Goal: Task Accomplishment & Management: Complete application form

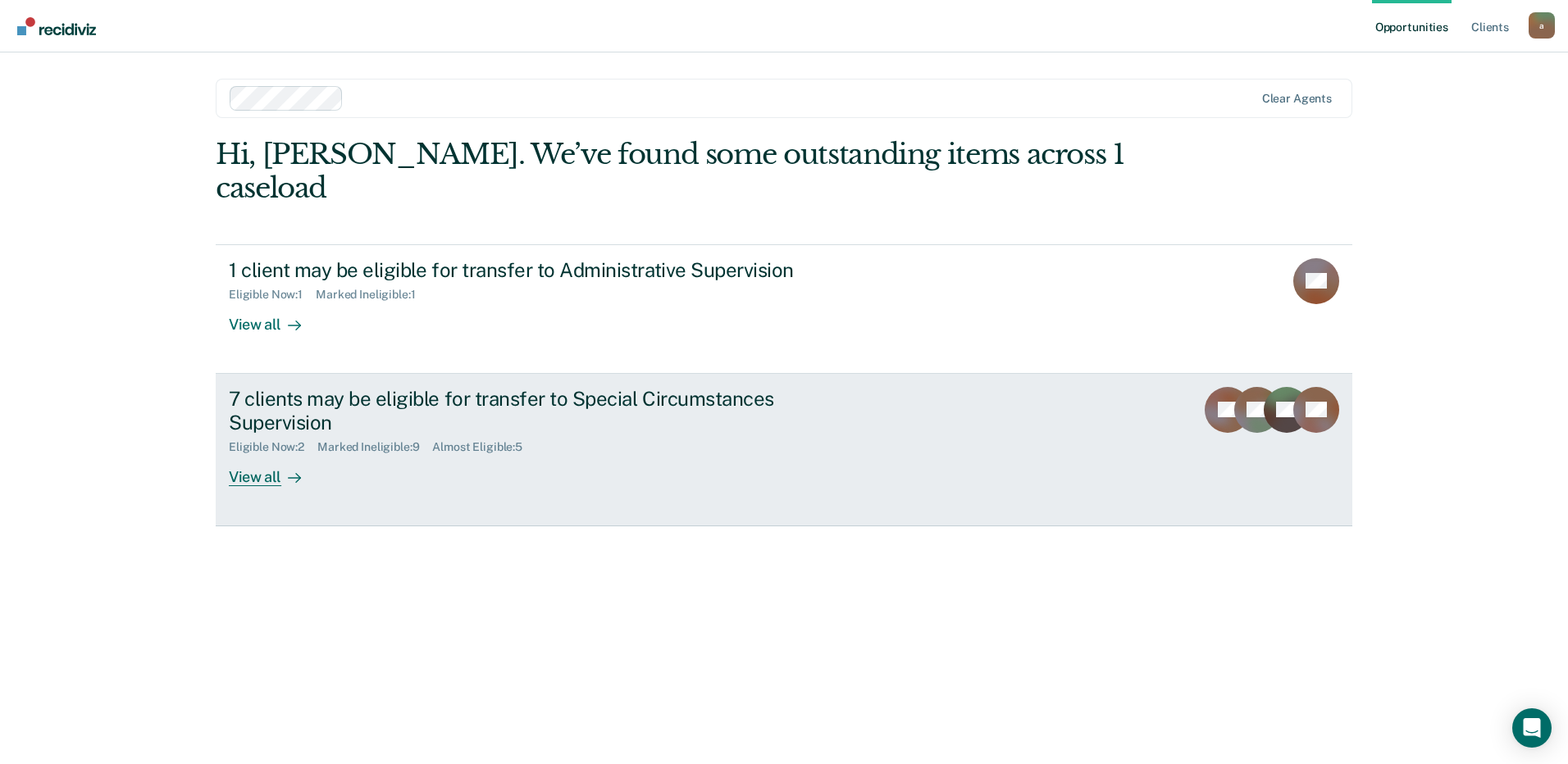
click at [540, 387] on div "7 clients may be eligible for transfer to Special Circumstances Supervision" at bounding box center [516, 411] width 575 height 47
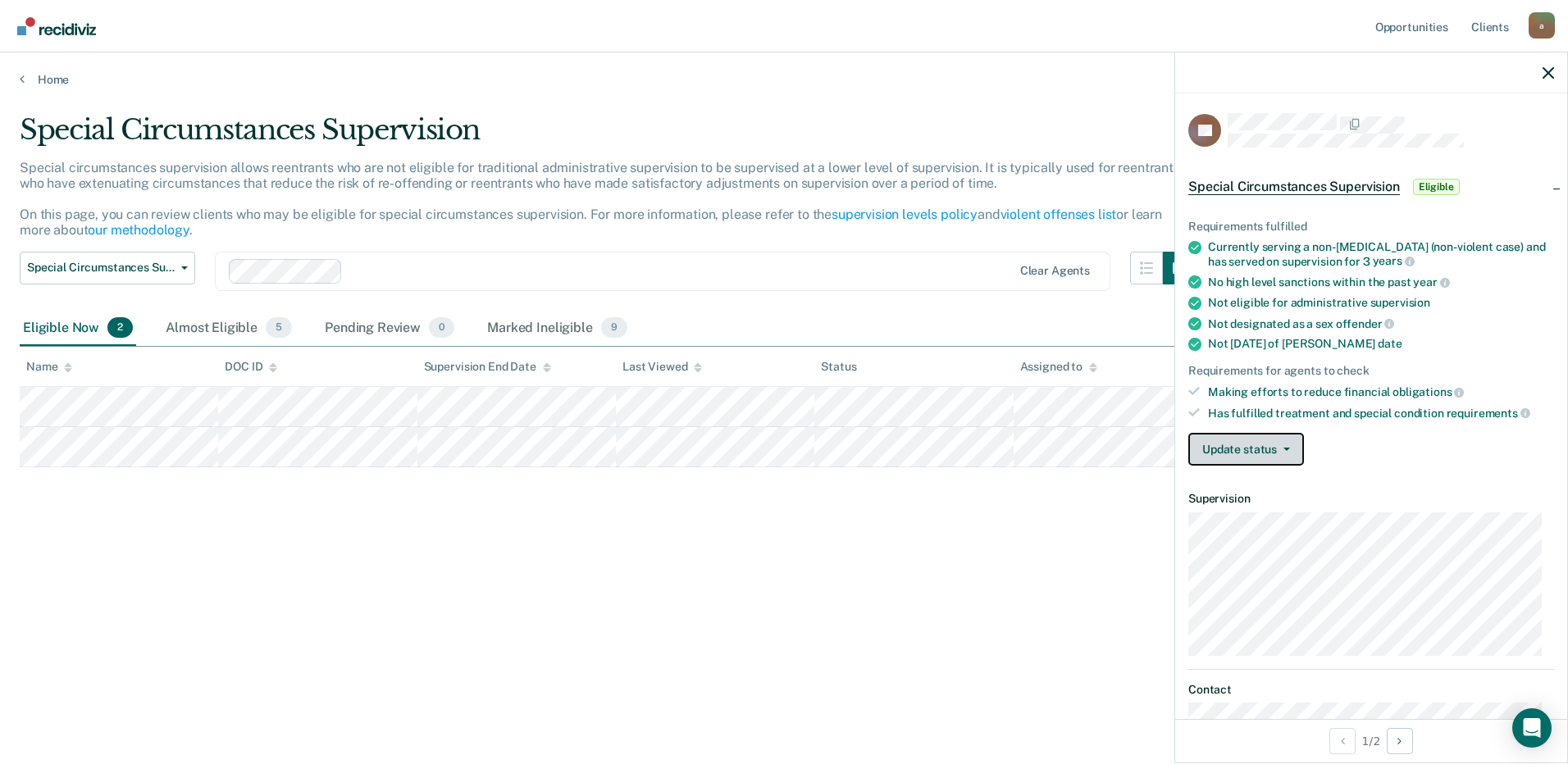
click at [1281, 448] on span "button" at bounding box center [1284, 449] width 13 height 3
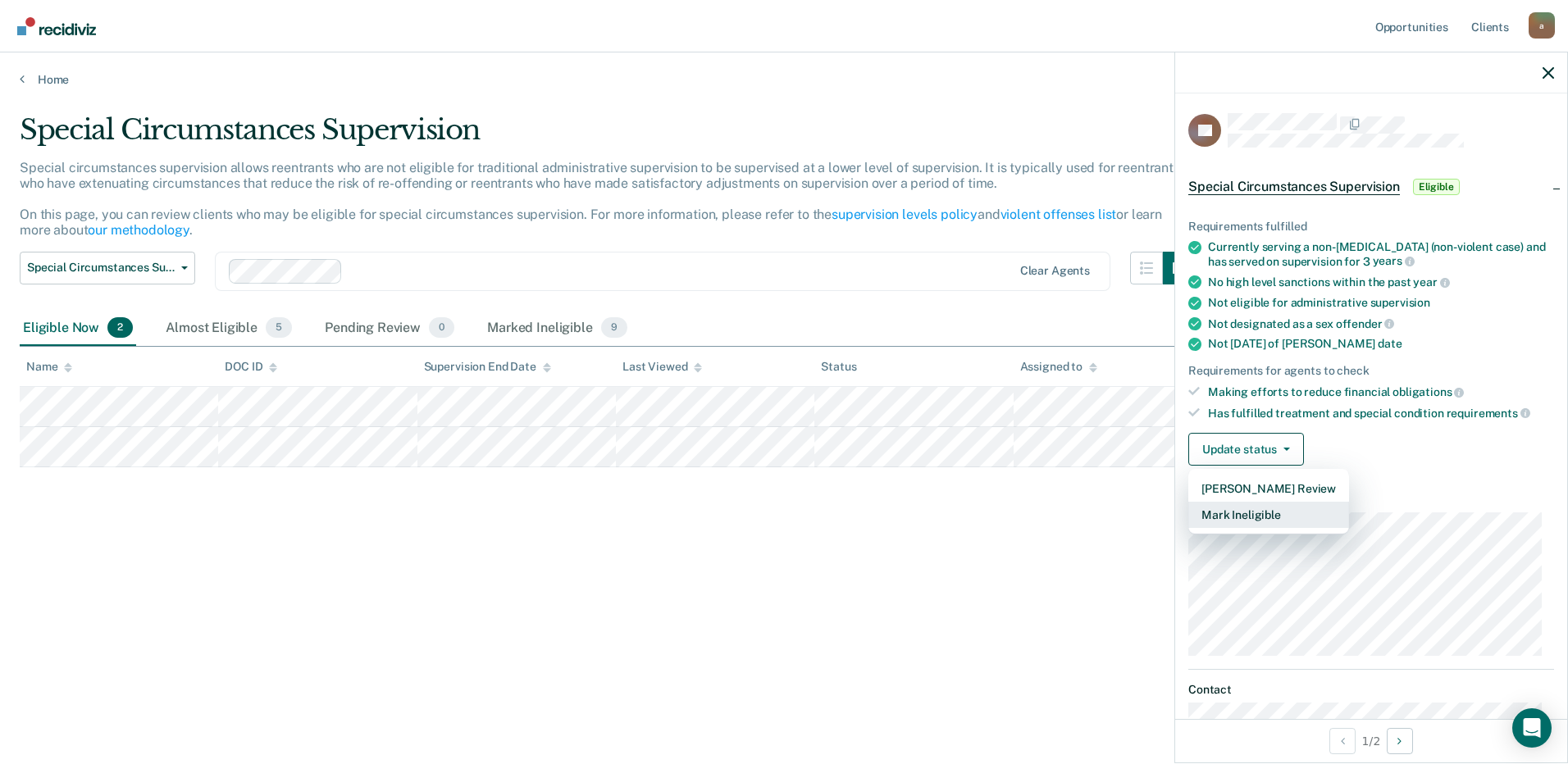
click at [1270, 519] on button "Mark Ineligible" at bounding box center [1269, 515] width 161 height 26
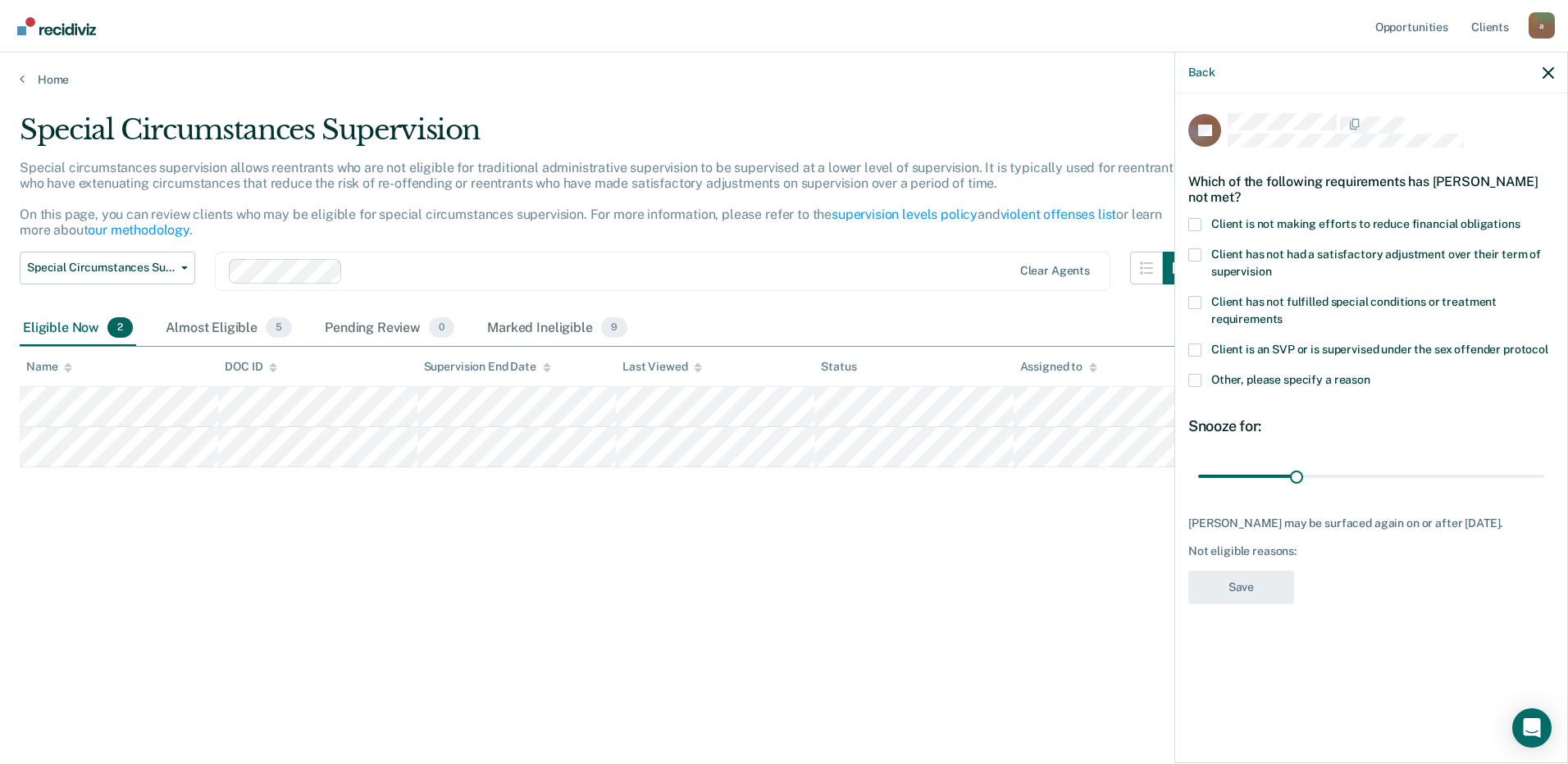
click at [1196, 221] on span at bounding box center [1195, 225] width 13 height 13
click at [1520, 218] on input "Client is not making efforts to reduce financial obligations" at bounding box center [1520, 218] width 0 height 0
click at [1197, 376] on span at bounding box center [1195, 381] width 13 height 13
click at [1371, 374] on input "Other, please specify a reason" at bounding box center [1371, 374] width 0 height 0
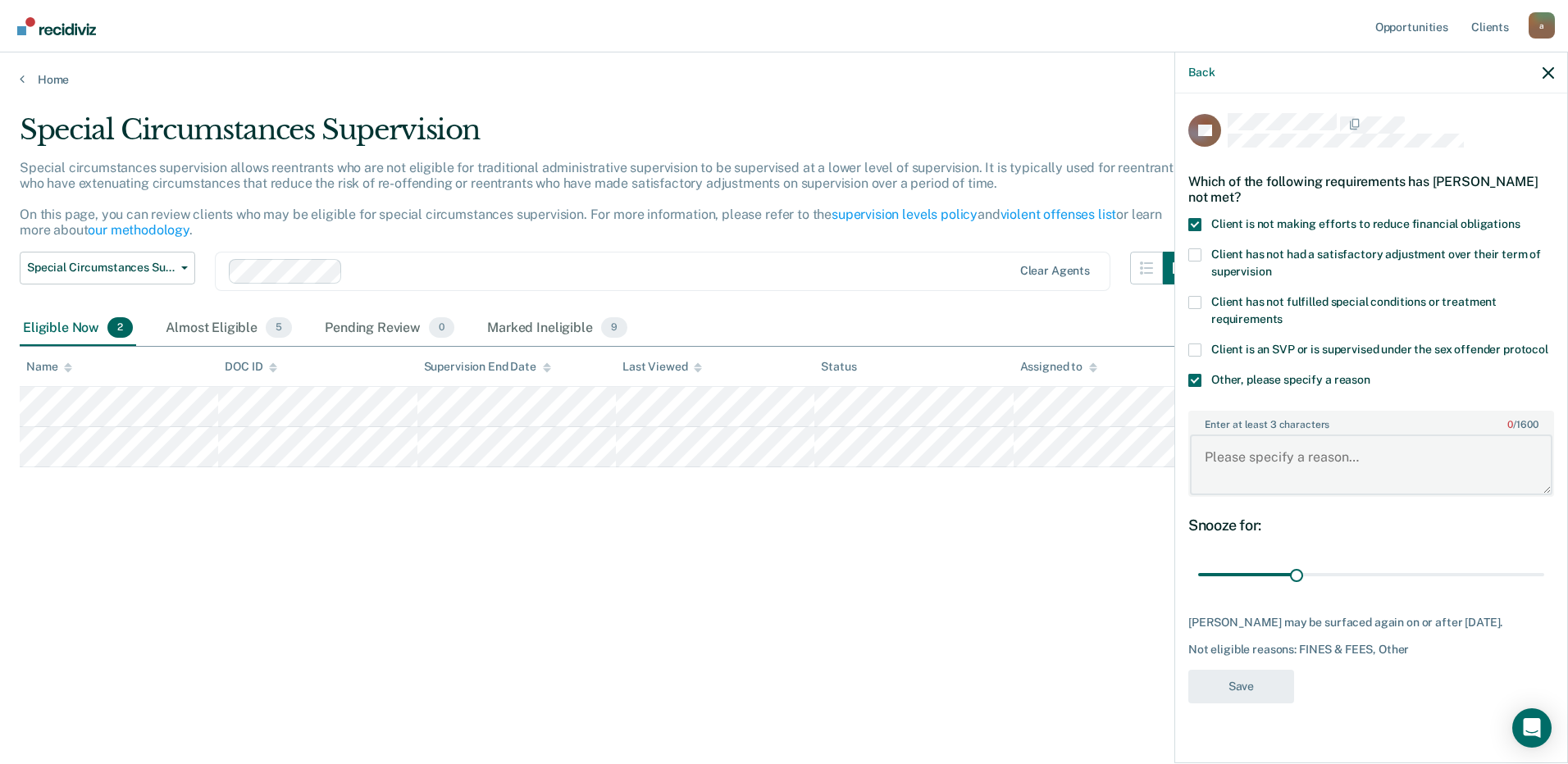
click at [1312, 452] on textarea "Enter at least 3 characters 0 / 1600" at bounding box center [1372, 465] width 363 height 60
type textarea "N"
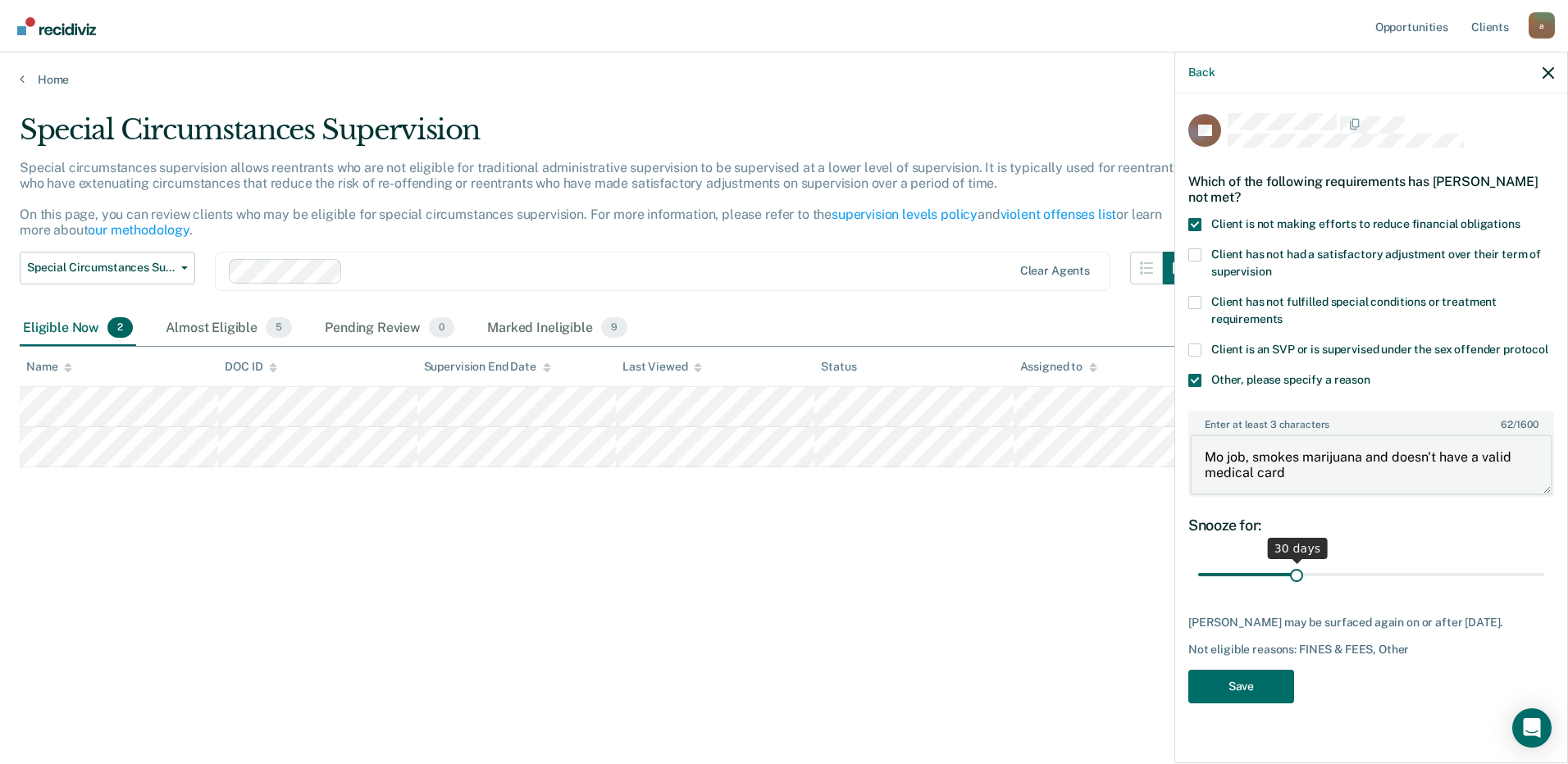
type textarea "Mo job, smokes marijuana and doesn't have a valid medical card"
click at [1342, 569] on input "range" at bounding box center [1371, 575] width 346 height 28
click at [1386, 568] on input "range" at bounding box center [1371, 575] width 346 height 28
click at [1451, 568] on input "range" at bounding box center [1371, 575] width 346 height 28
click at [1485, 568] on input "range" at bounding box center [1371, 575] width 346 height 28
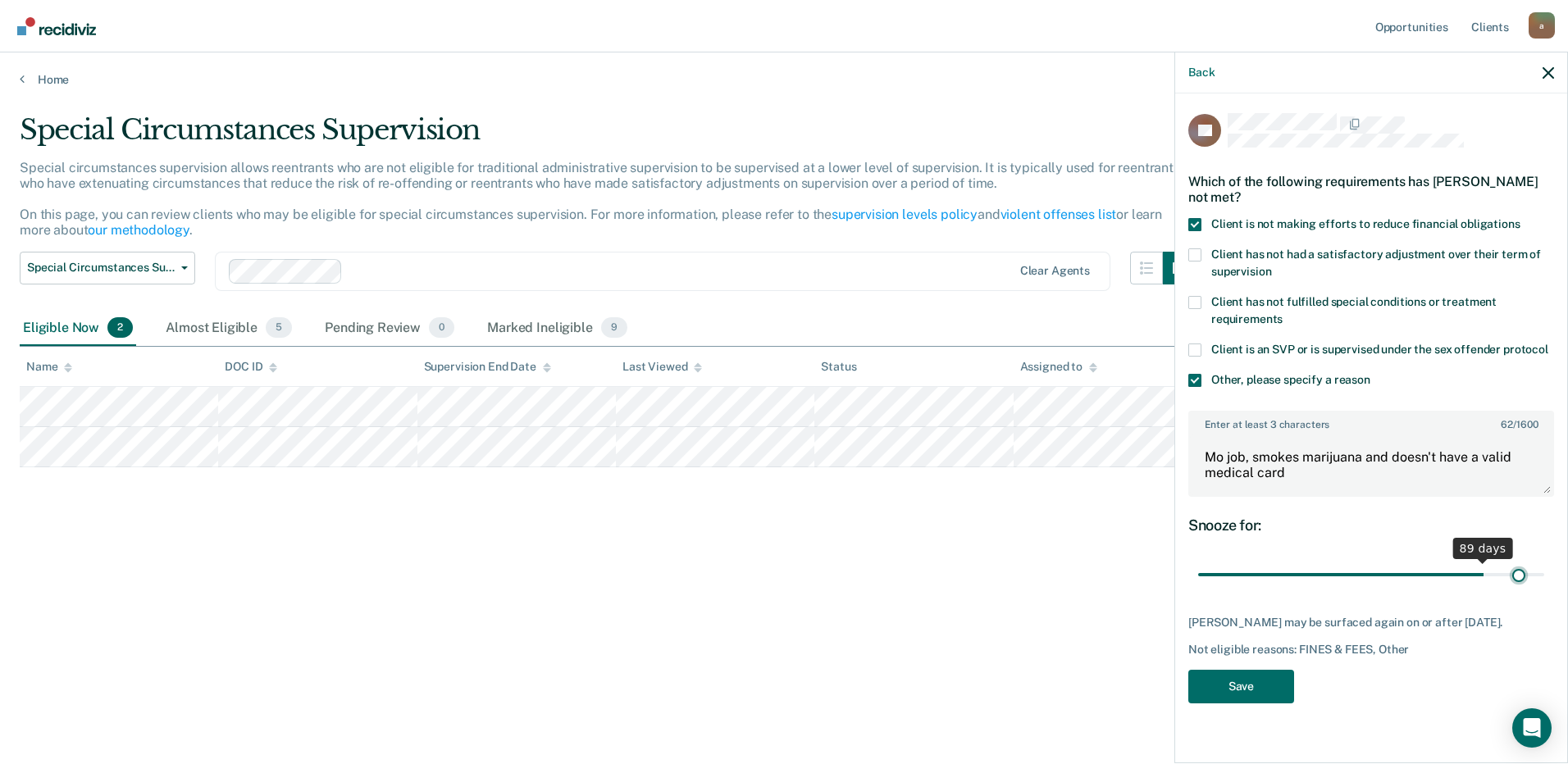
type input "100"
click at [1518, 574] on input "range" at bounding box center [1371, 575] width 346 height 28
click at [1202, 684] on button "Save" at bounding box center [1241, 687] width 106 height 34
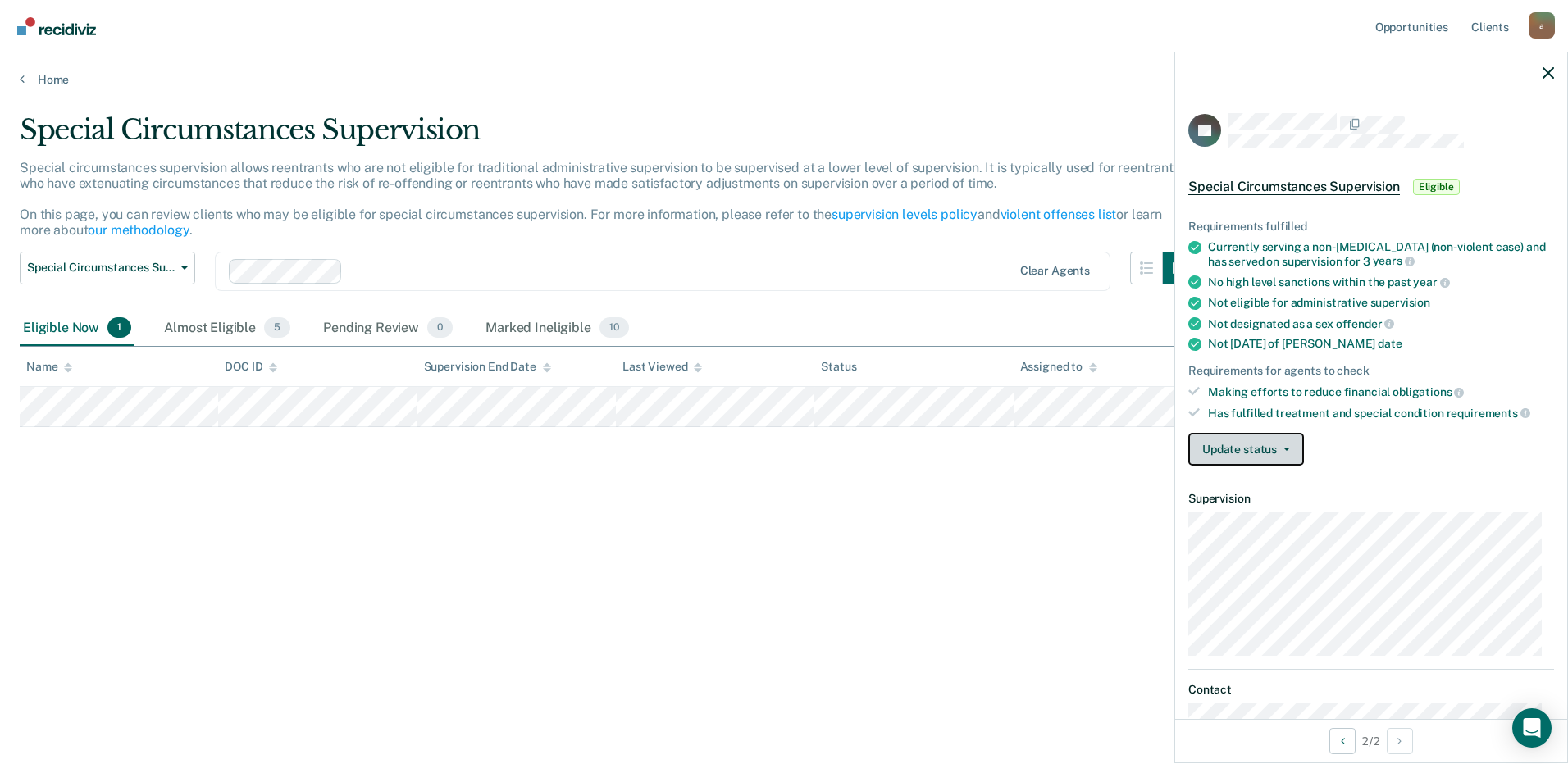
click at [1266, 457] on button "Update status" at bounding box center [1246, 449] width 115 height 33
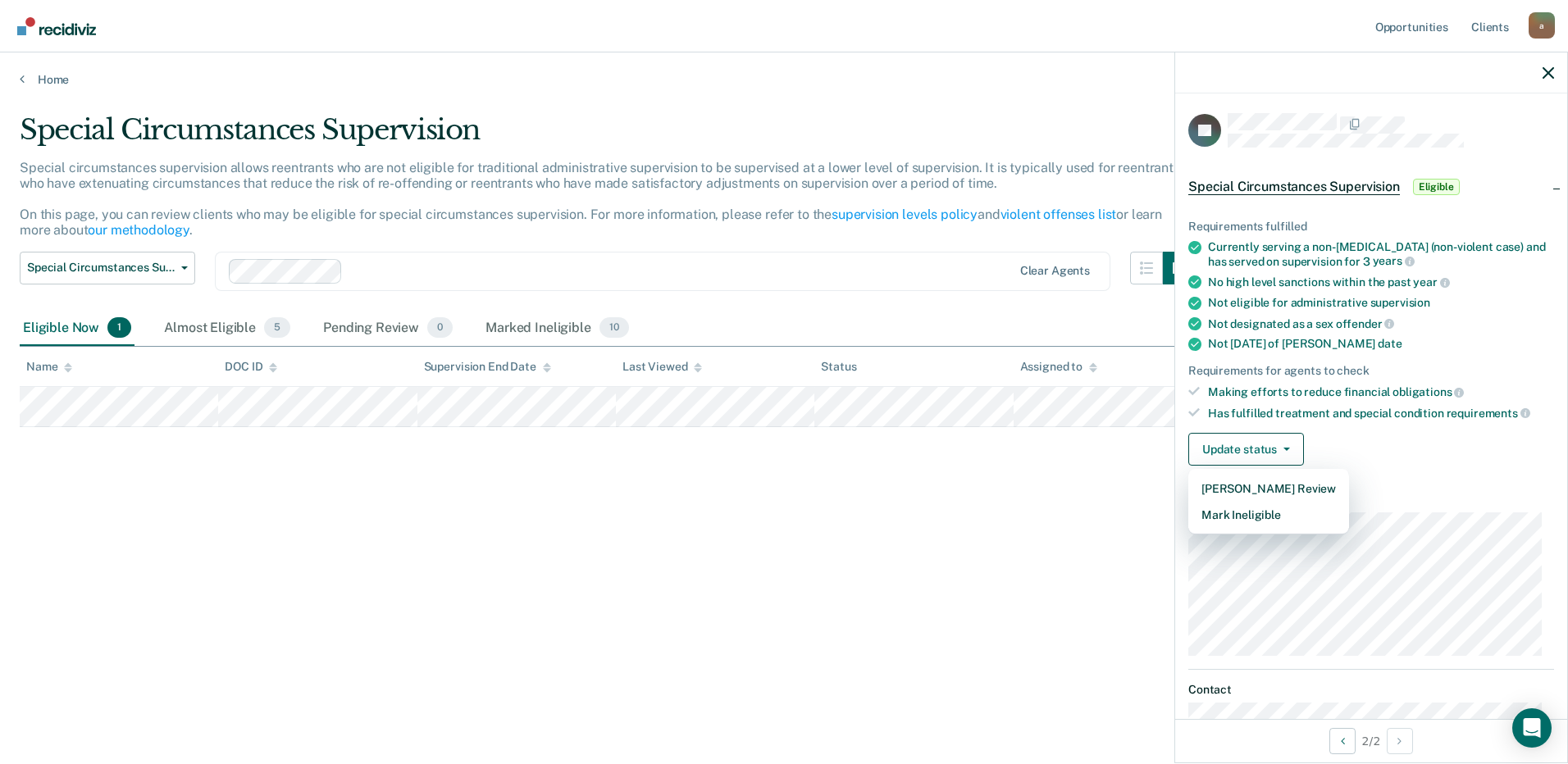
click at [752, 488] on div "Special Circumstances Supervision Special circumstances supervision allows reen…" at bounding box center [784, 377] width 1528 height 528
click at [229, 319] on div "Almost Eligible 5" at bounding box center [227, 329] width 133 height 36
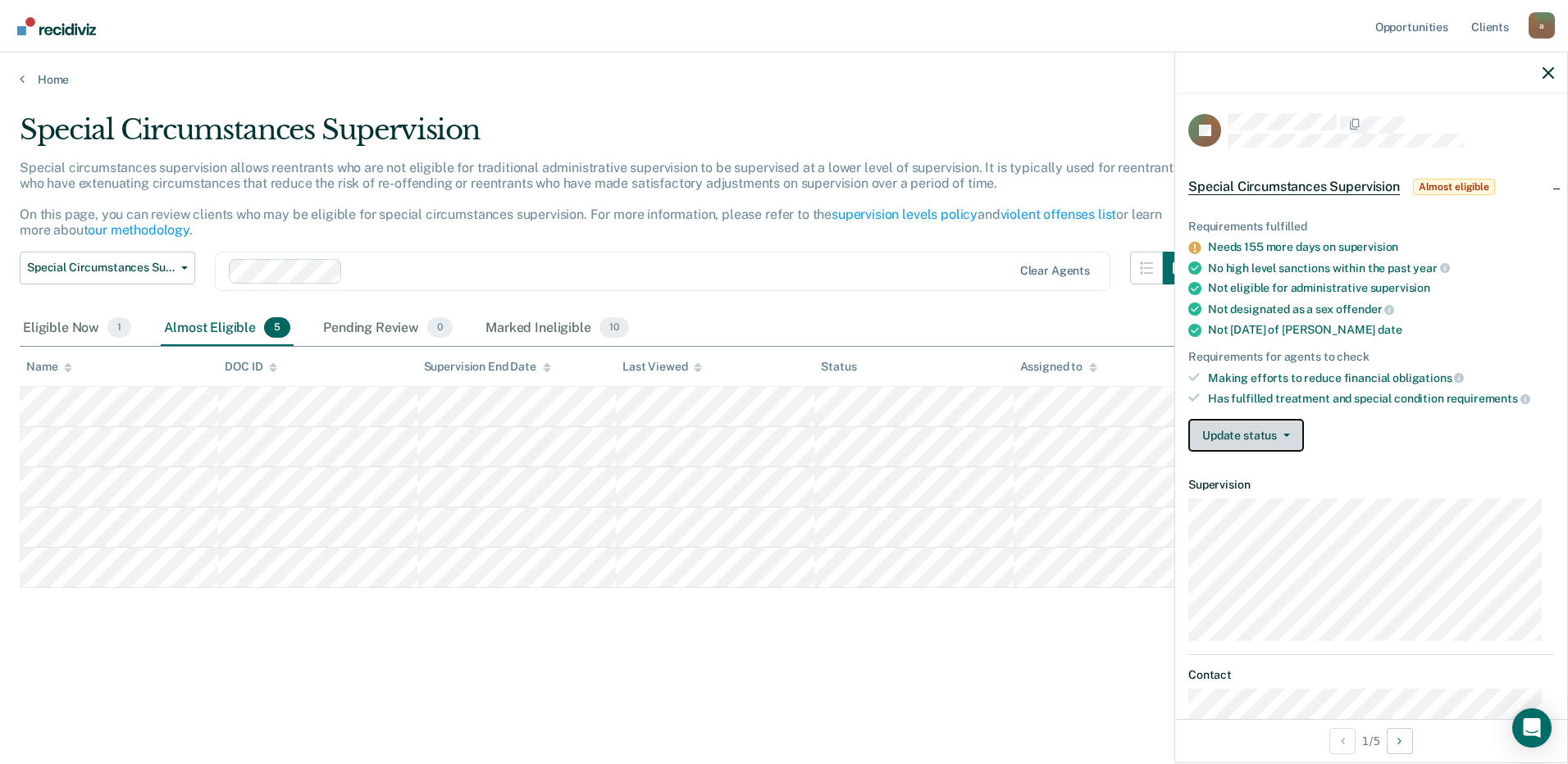
click at [1262, 434] on button "Update status" at bounding box center [1246, 435] width 115 height 33
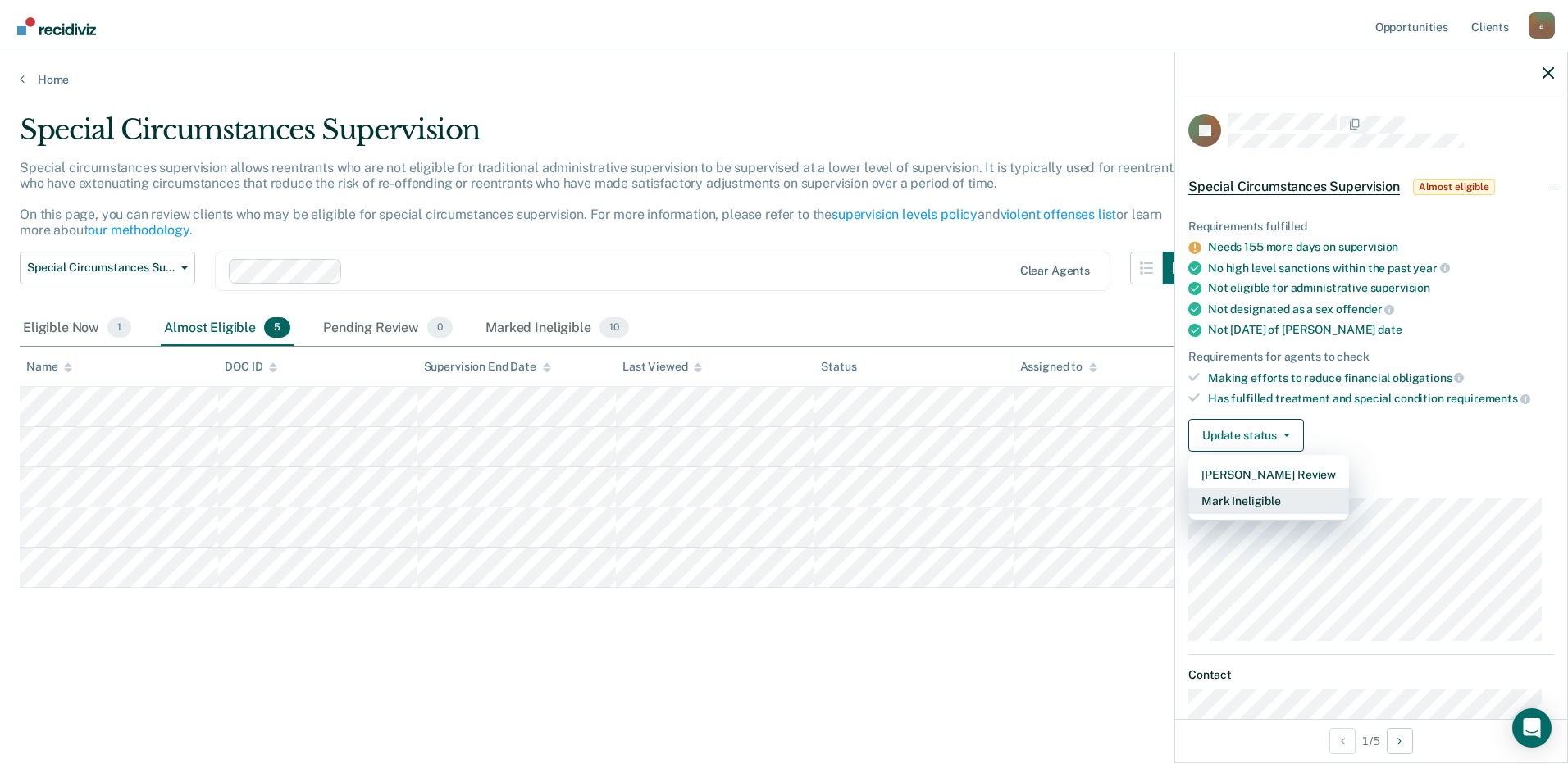
click at [1265, 506] on button "Mark Ineligible" at bounding box center [1269, 501] width 161 height 26
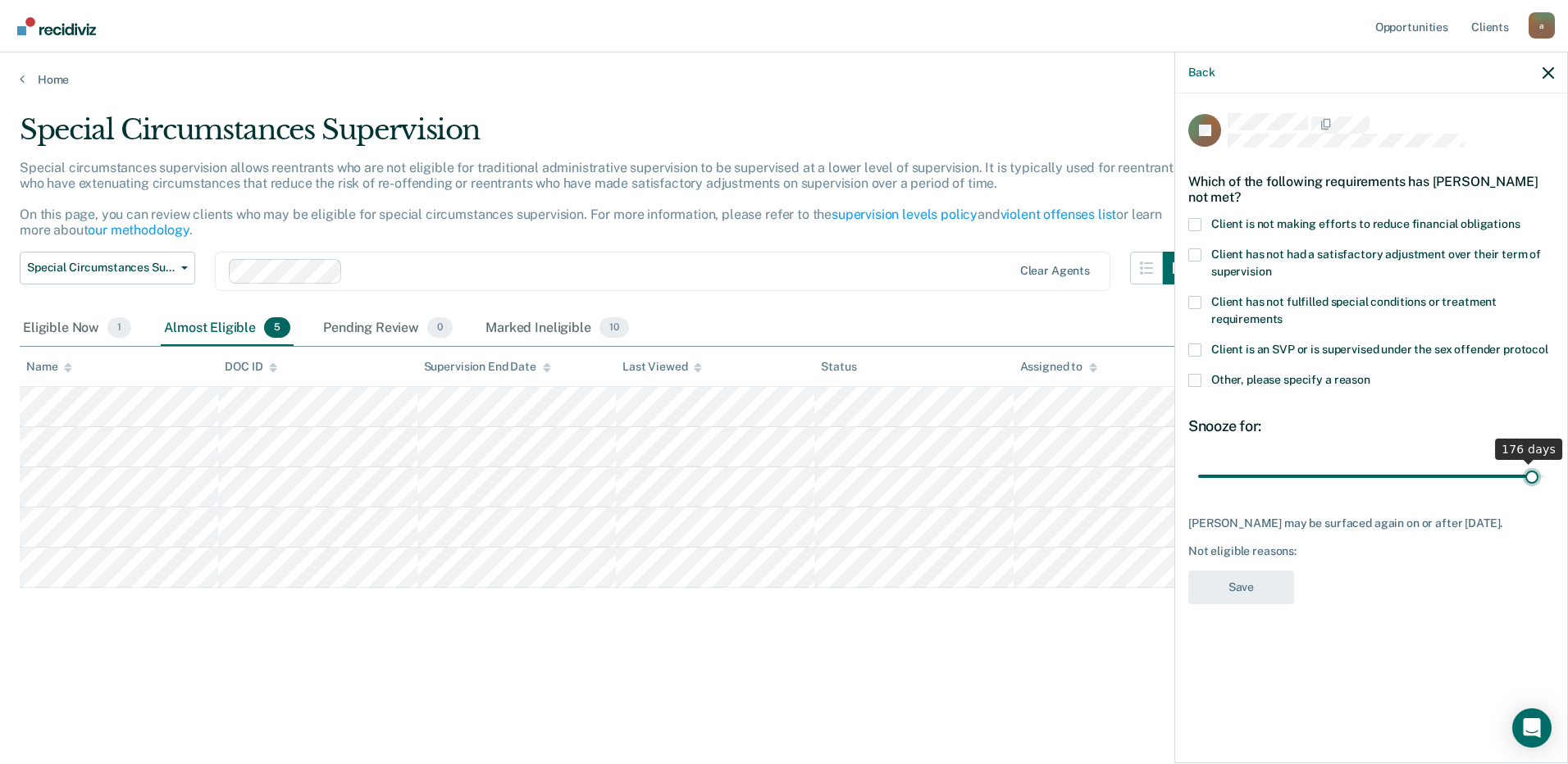
click at [1532, 472] on input "range" at bounding box center [1371, 476] width 346 height 28
type input "180"
click at [1539, 473] on input "range" at bounding box center [1371, 476] width 346 height 28
click at [1194, 375] on span at bounding box center [1195, 381] width 13 height 13
click at [1371, 374] on input "Other, please specify a reason" at bounding box center [1371, 374] width 0 height 0
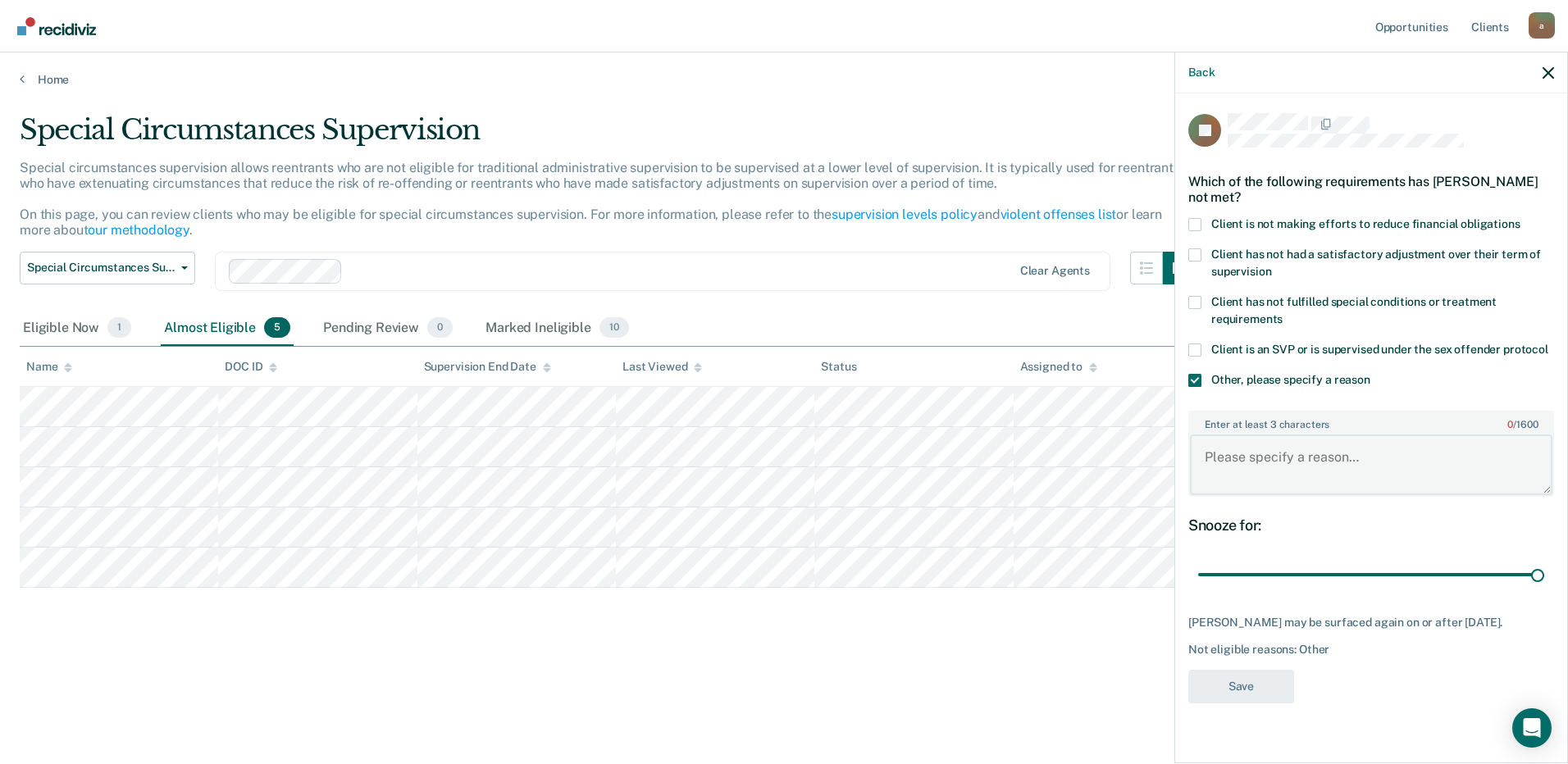
click at [1240, 434] on textarea "Enter at least 3 characters 0 / 1600" at bounding box center [1372, 465] width 363 height 60
type textarea "Known gang member"
click at [1360, 573] on input "range" at bounding box center [1371, 575] width 346 height 28
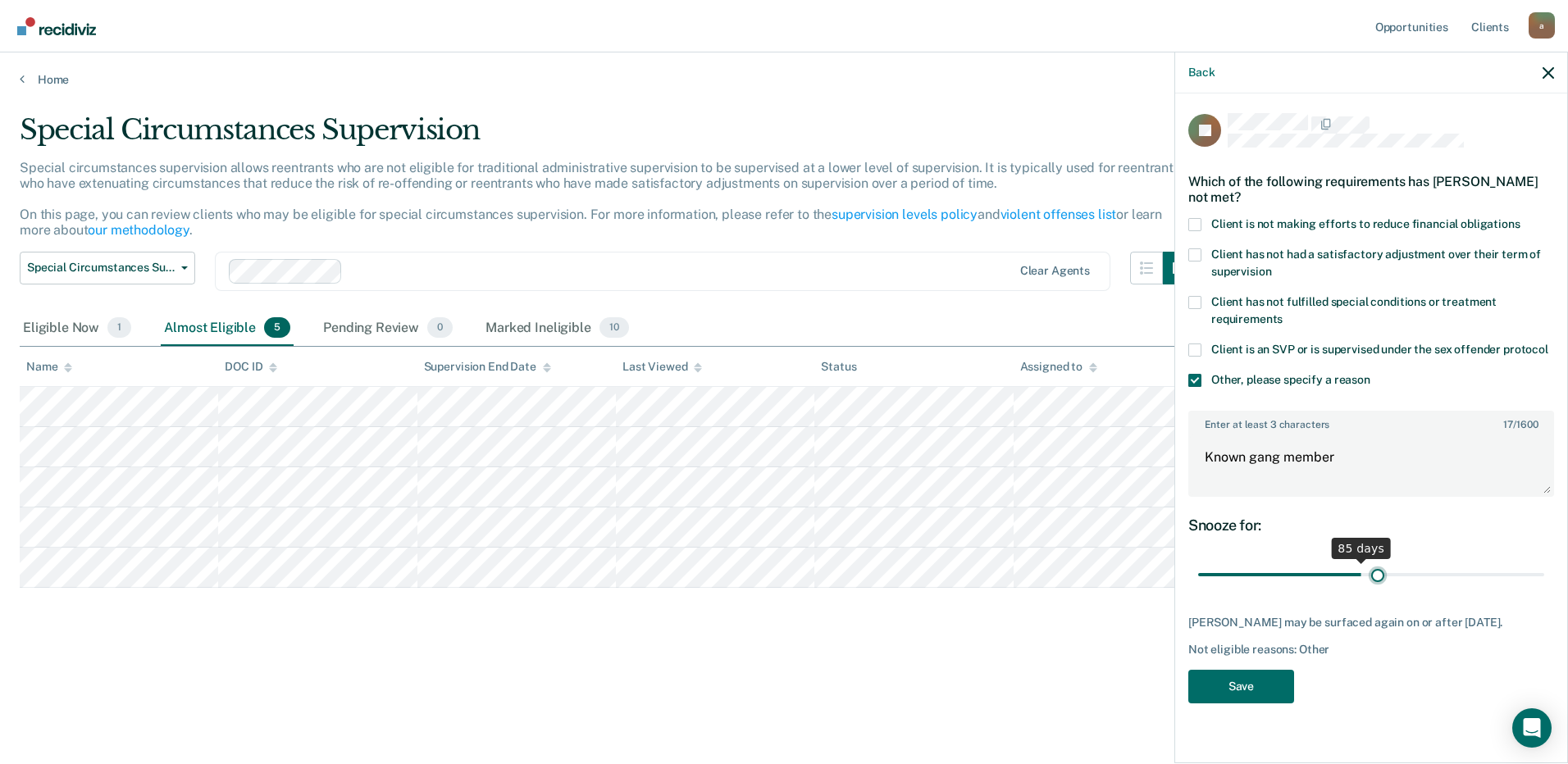
click at [1377, 572] on input "range" at bounding box center [1371, 575] width 346 height 28
click at [1365, 569] on input "range" at bounding box center [1371, 575] width 346 height 28
type input "91"
click at [1372, 569] on input "range" at bounding box center [1371, 575] width 346 height 28
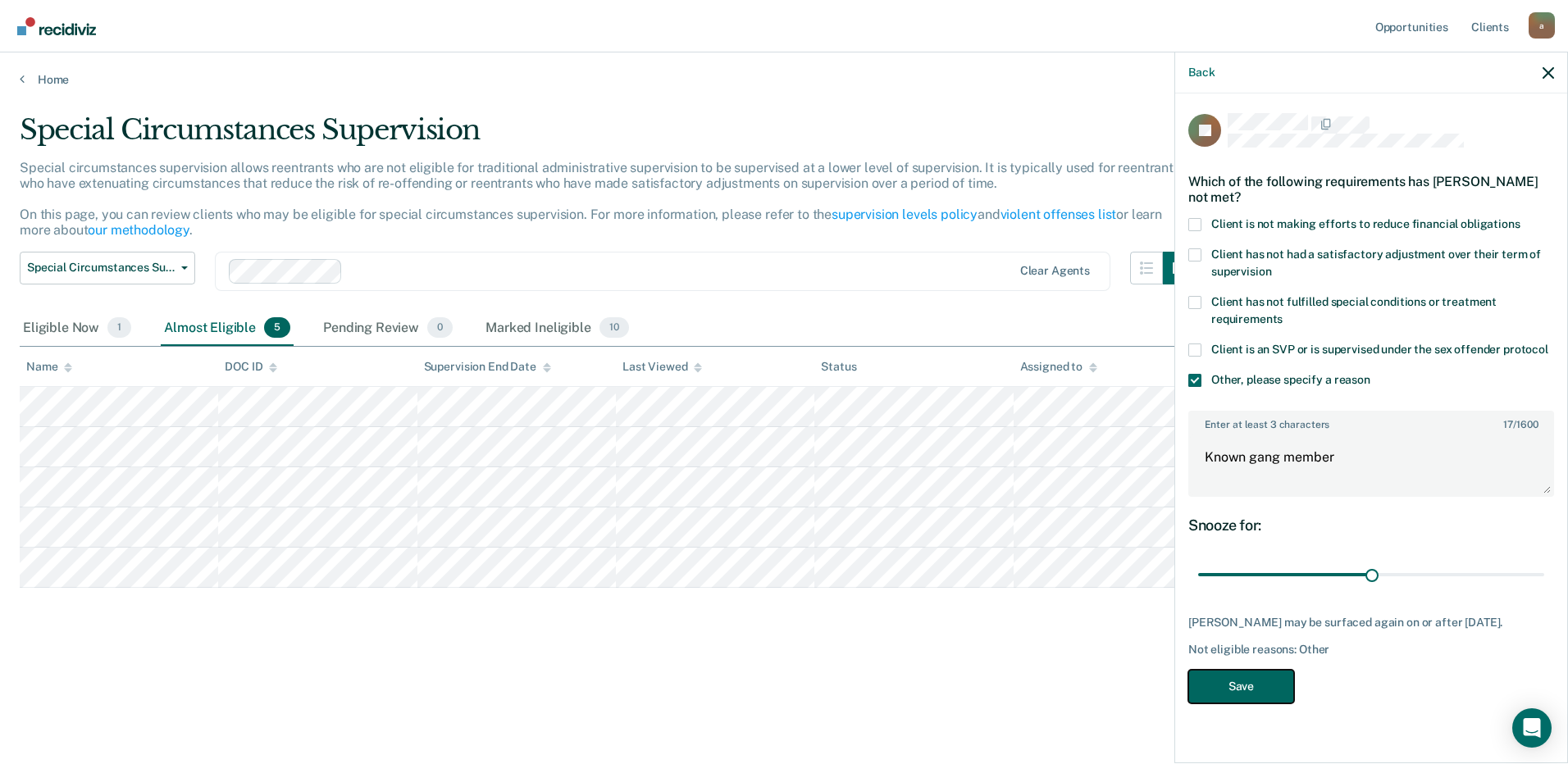
click at [1249, 690] on button "Save" at bounding box center [1241, 687] width 106 height 34
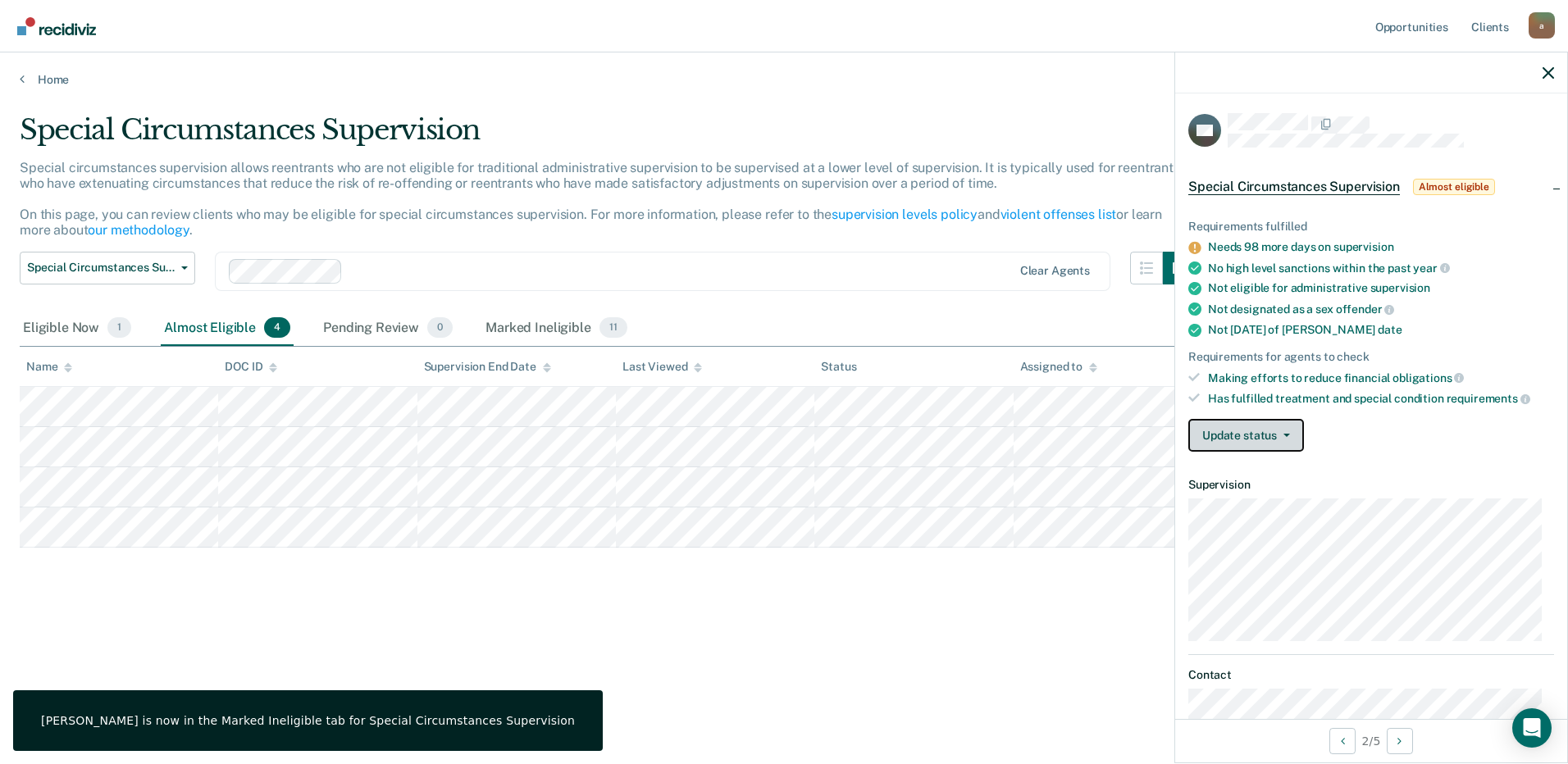
click at [1283, 436] on button "Update status" at bounding box center [1246, 435] width 115 height 33
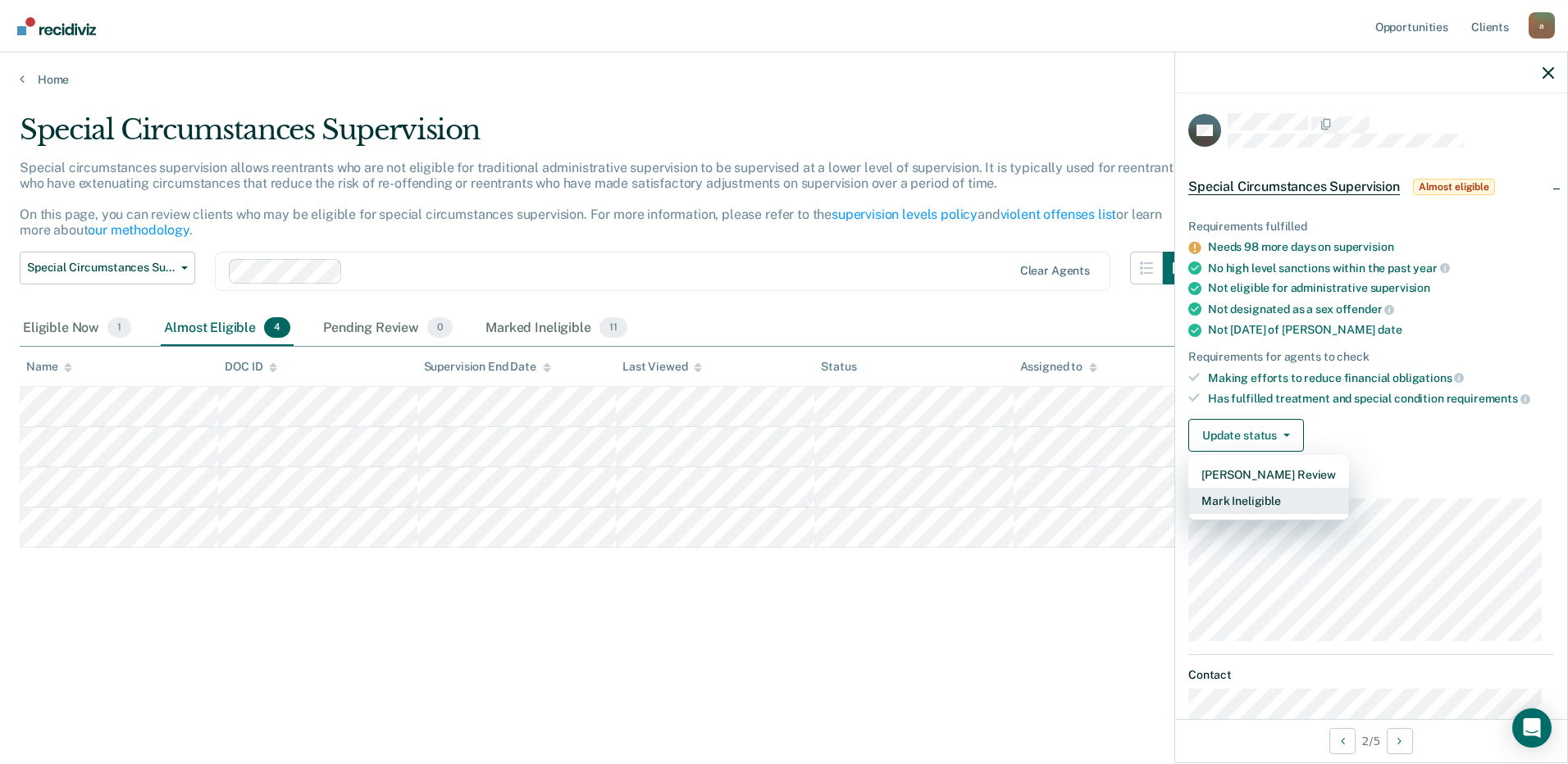
click at [1245, 501] on button "Mark Ineligible" at bounding box center [1269, 501] width 161 height 26
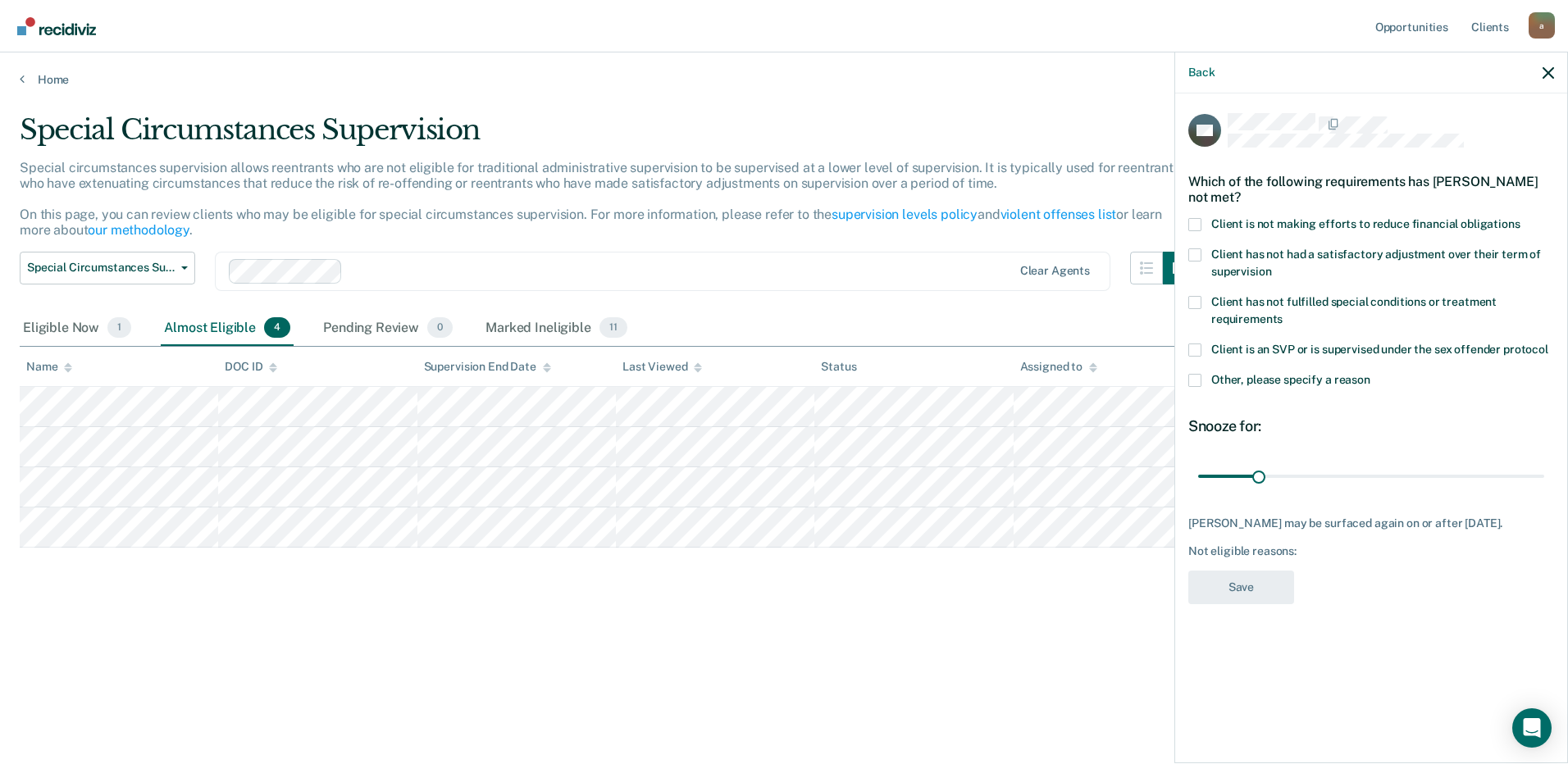
click at [1196, 382] on span at bounding box center [1195, 381] width 13 height 13
click at [1371, 374] on input "Other, please specify a reason" at bounding box center [1371, 374] width 0 height 0
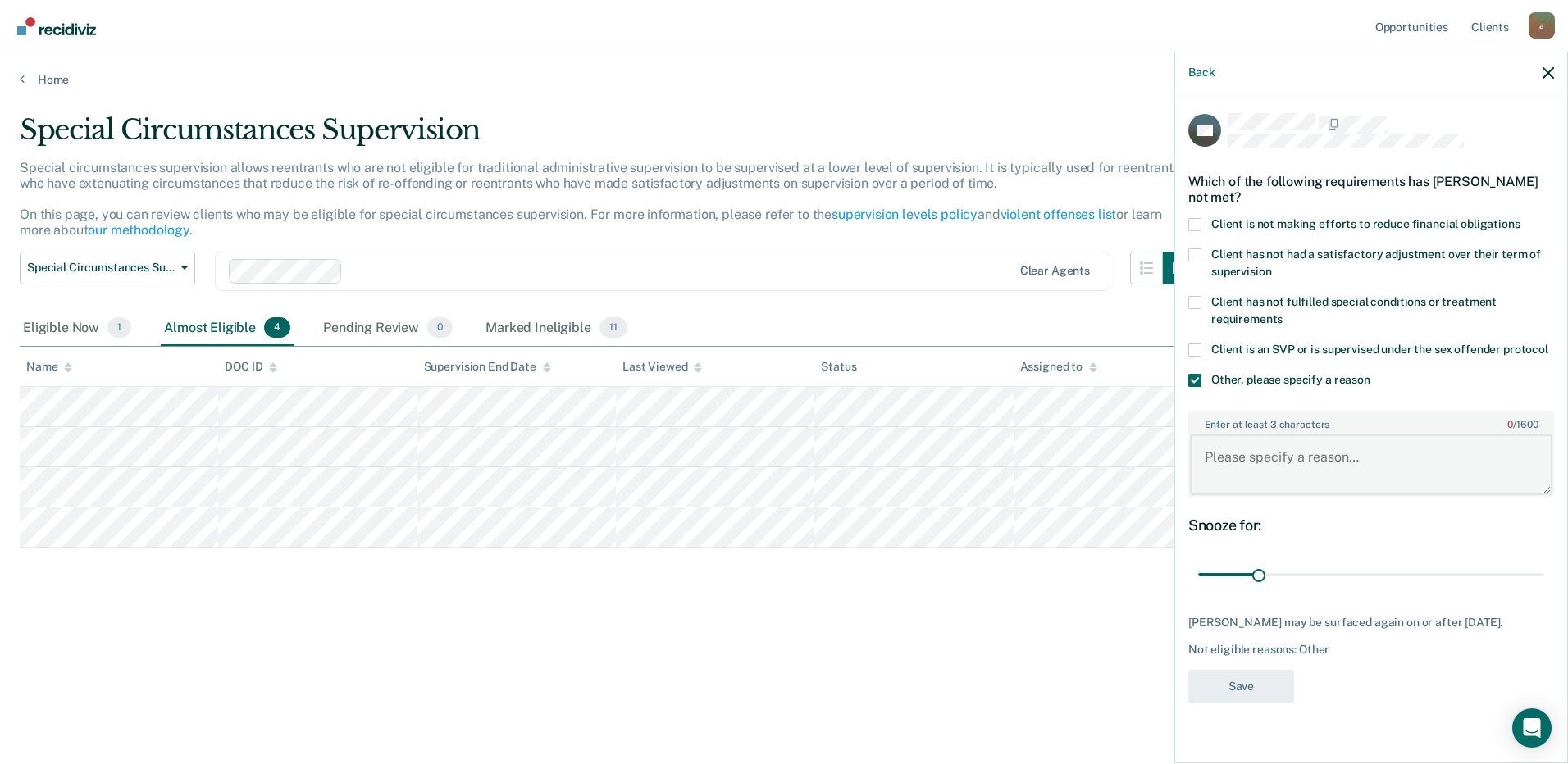
click at [1218, 459] on textarea "Enter at least 3 characters 0 / 1600" at bounding box center [1372, 465] width 363 height 60
type textarea "Gang member, monitored for drug dealing activity"
click at [1259, 676] on button "Save" at bounding box center [1241, 687] width 106 height 34
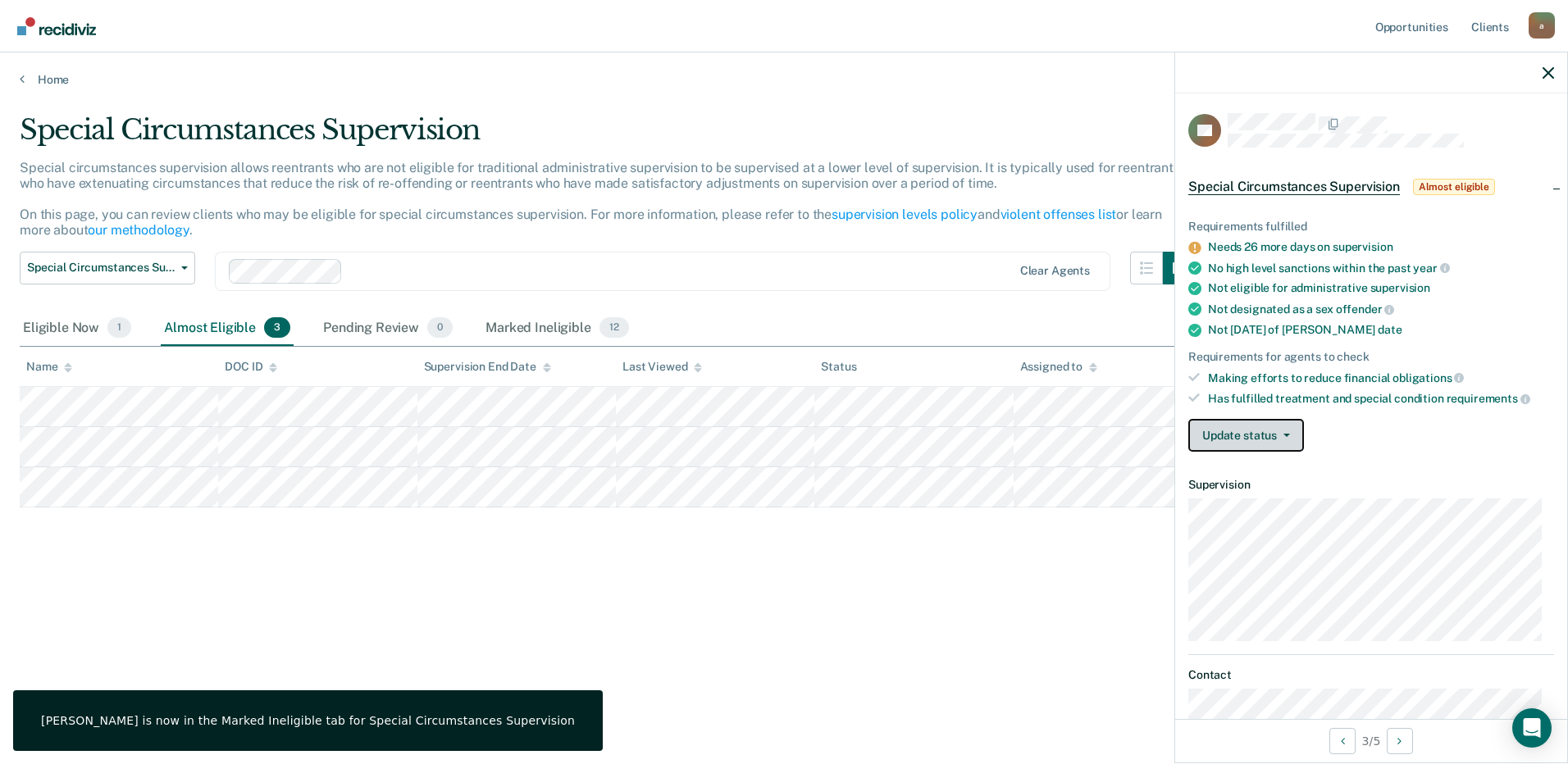
click at [1287, 438] on button "Update status" at bounding box center [1246, 435] width 115 height 33
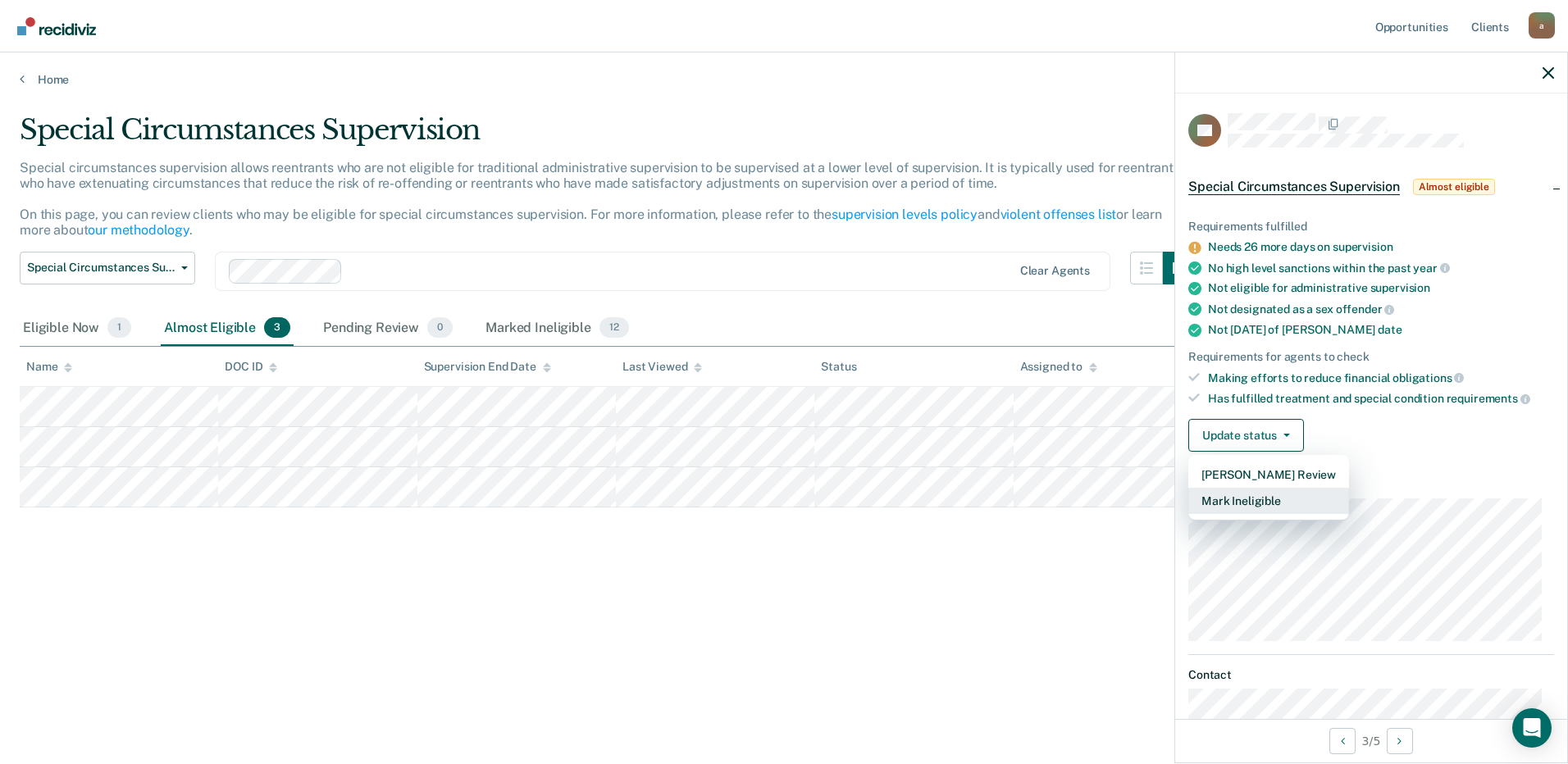
click at [1258, 501] on button "Mark Ineligible" at bounding box center [1269, 501] width 161 height 26
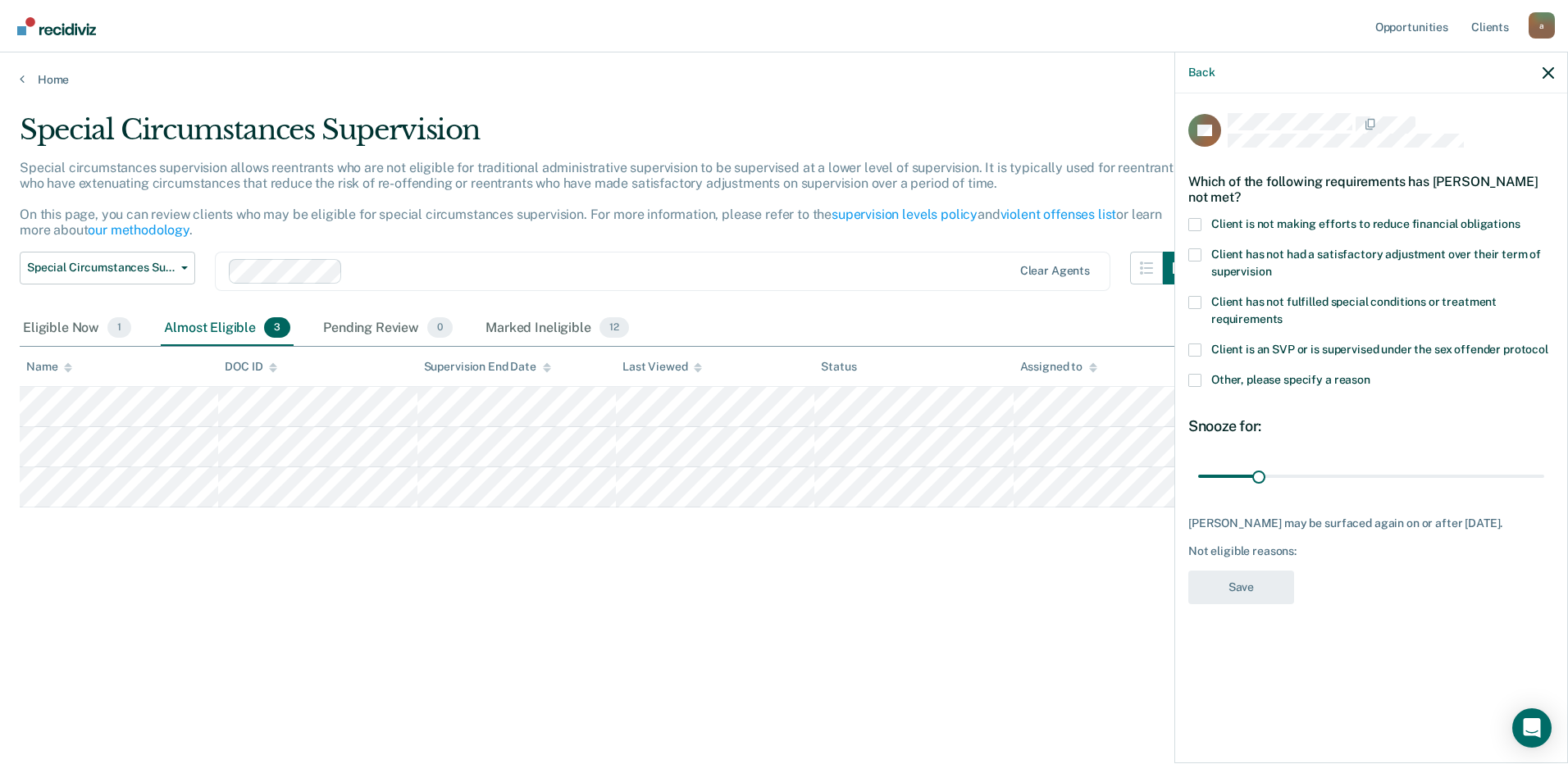
click at [1195, 227] on span at bounding box center [1195, 225] width 13 height 13
click at [1520, 218] on input "Client is not making efforts to reduce financial obligations" at bounding box center [1520, 218] width 0 height 0
click at [1198, 374] on span at bounding box center [1195, 381] width 13 height 13
click at [1371, 374] on input "Other, please specify a reason" at bounding box center [1371, 374] width 0 height 0
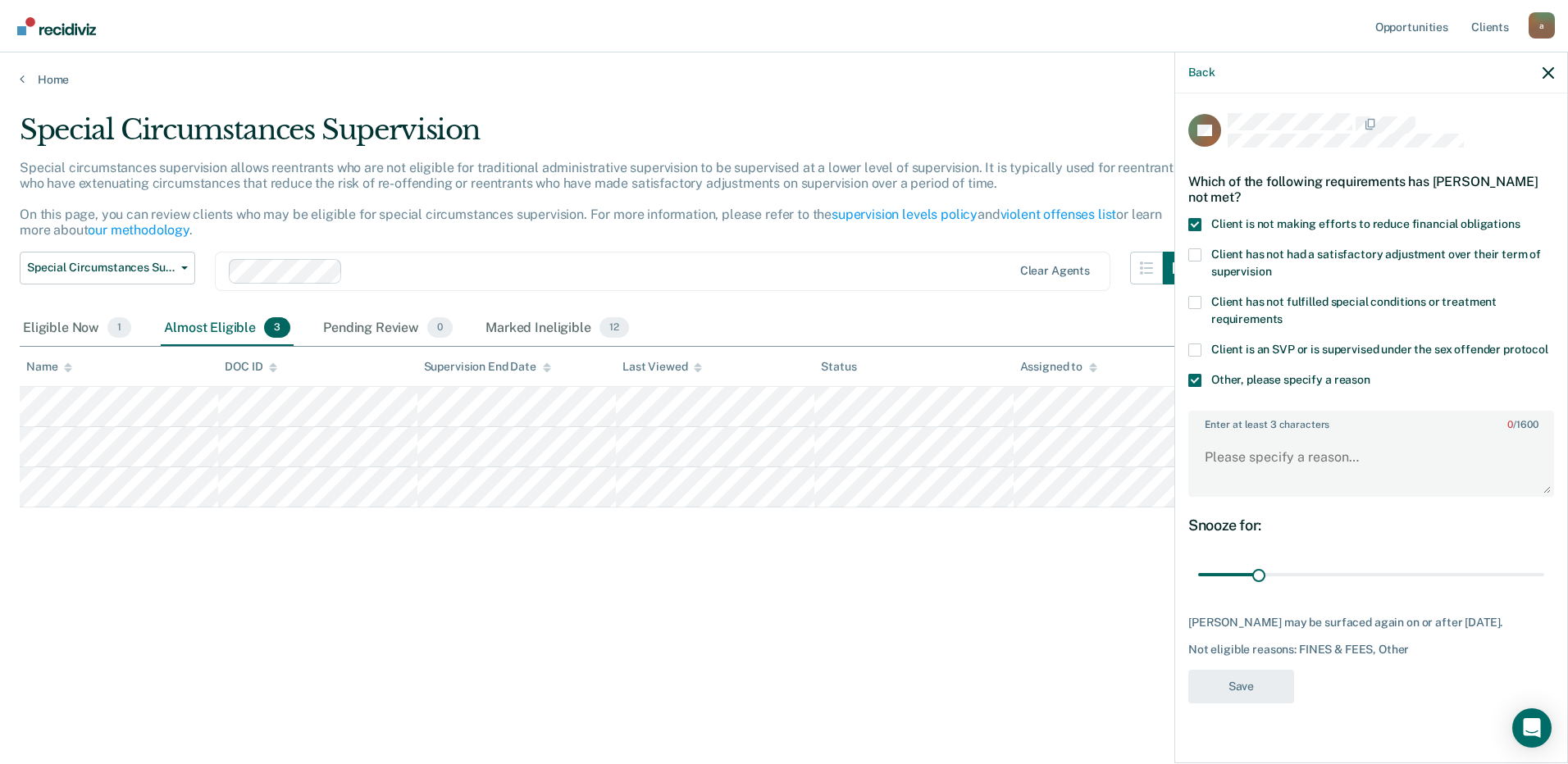
click at [1235, 432] on div "Enter at least 3 characters 0 / 1600" at bounding box center [1371, 453] width 366 height 86
click at [1249, 462] on textarea "Enter at least 3 characters 0 / 1600" at bounding box center [1372, 465] width 363 height 60
type textarea "Gang member, not working"
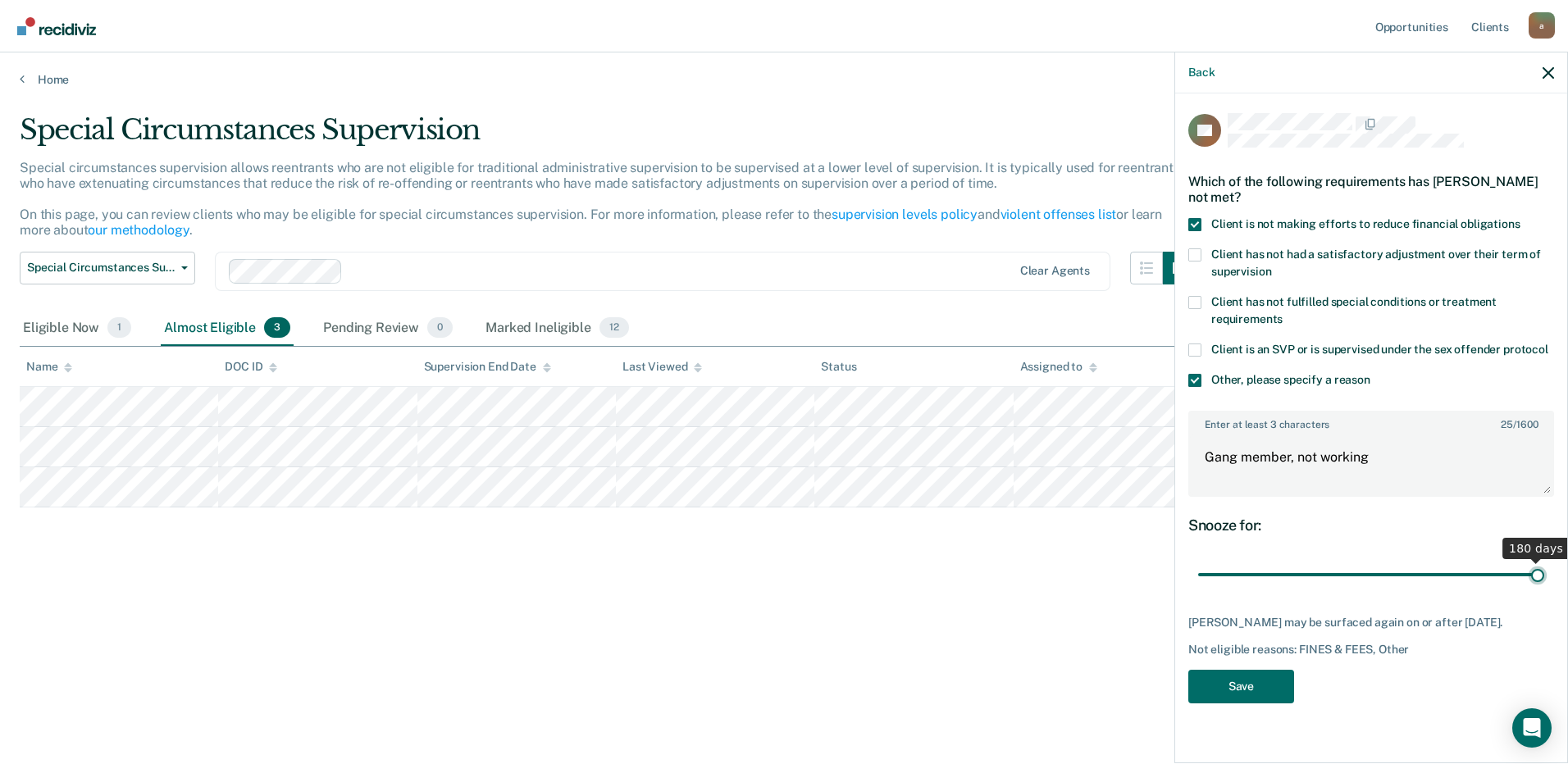
type input "180"
click at [1539, 575] on input "range" at bounding box center [1371, 575] width 346 height 28
click at [1273, 681] on button "Save" at bounding box center [1241, 687] width 106 height 34
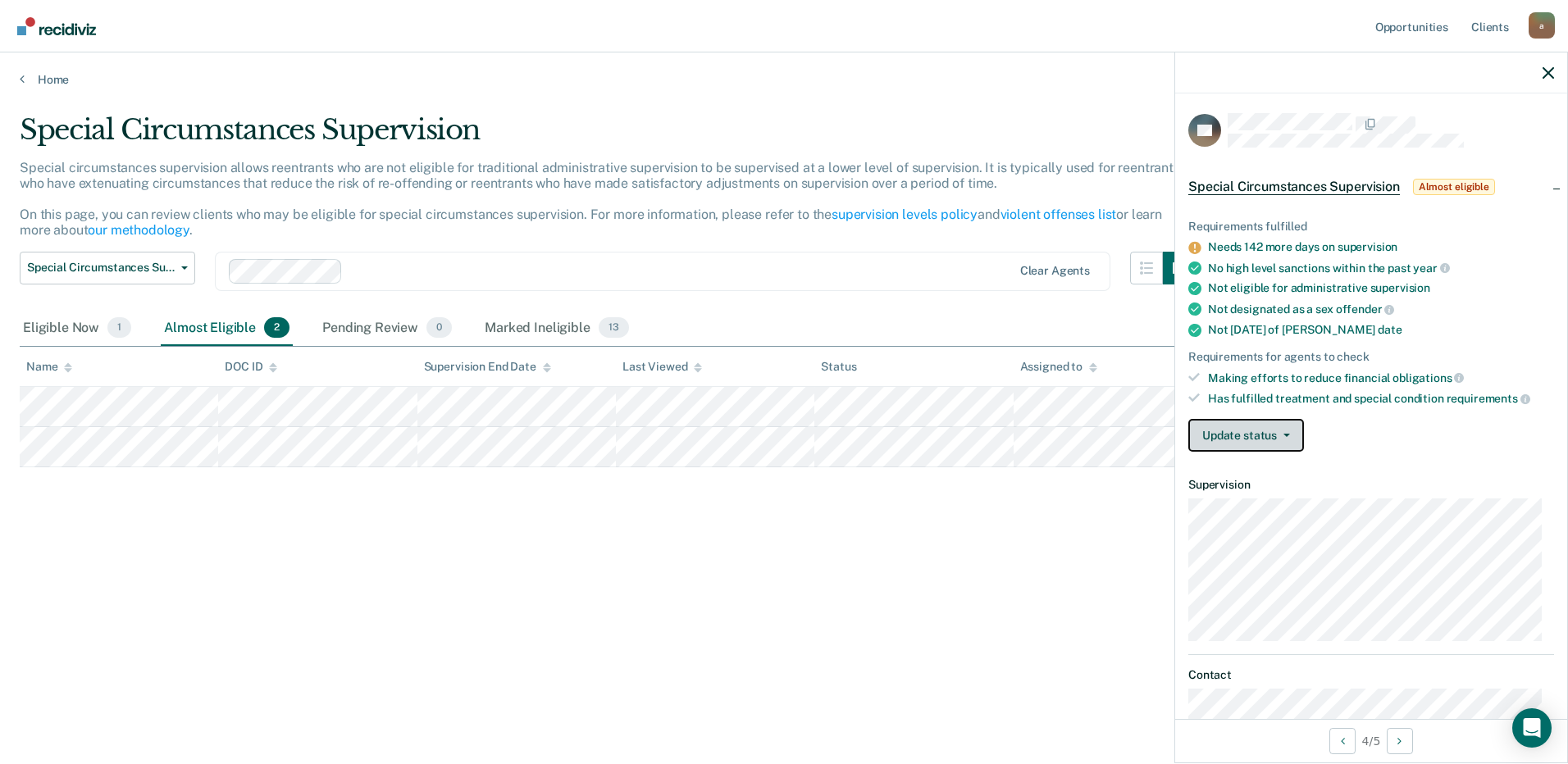
click at [1284, 442] on button "Update status" at bounding box center [1246, 435] width 115 height 33
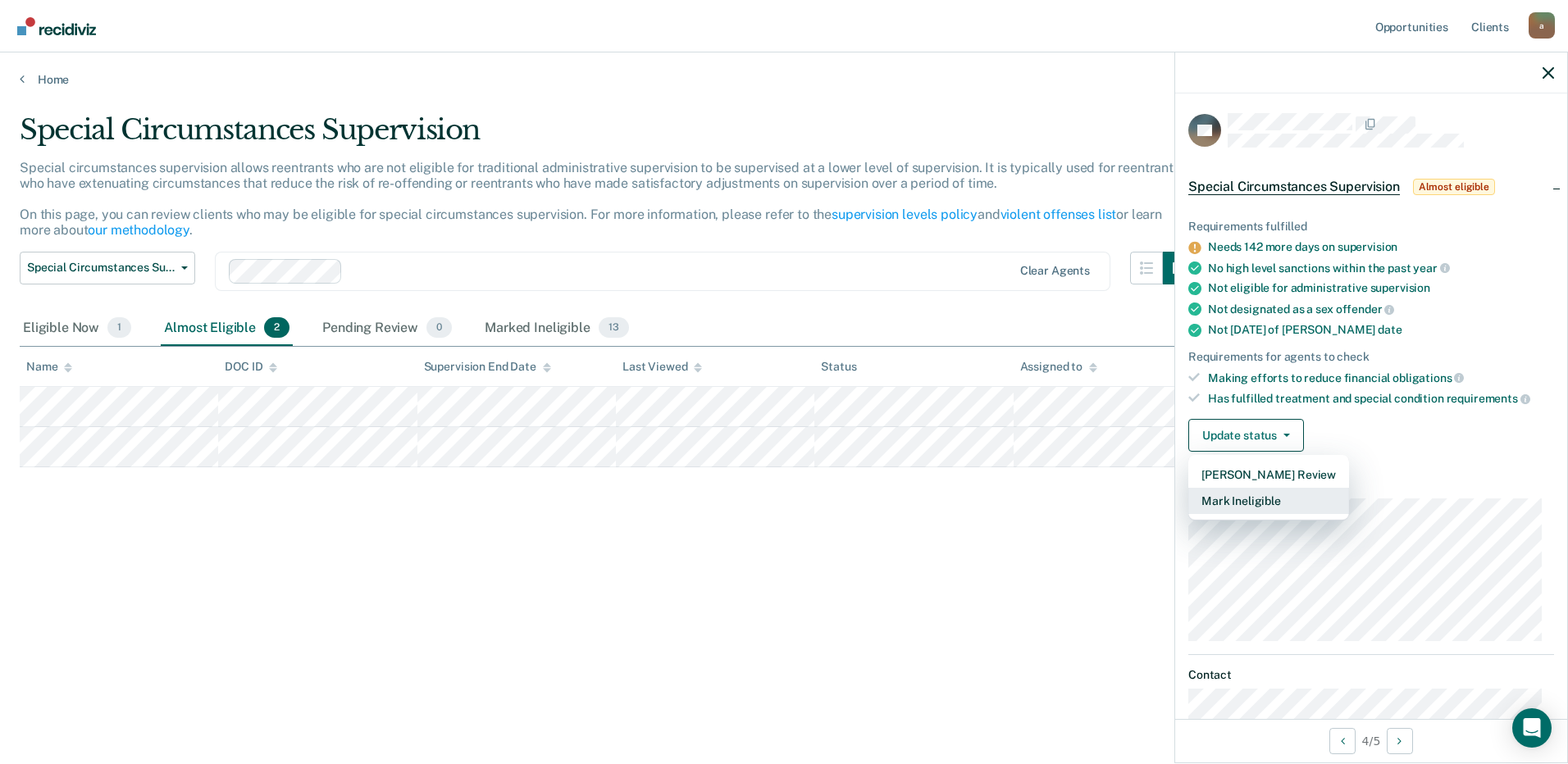
click at [1262, 501] on button "Mark Ineligible" at bounding box center [1269, 501] width 161 height 26
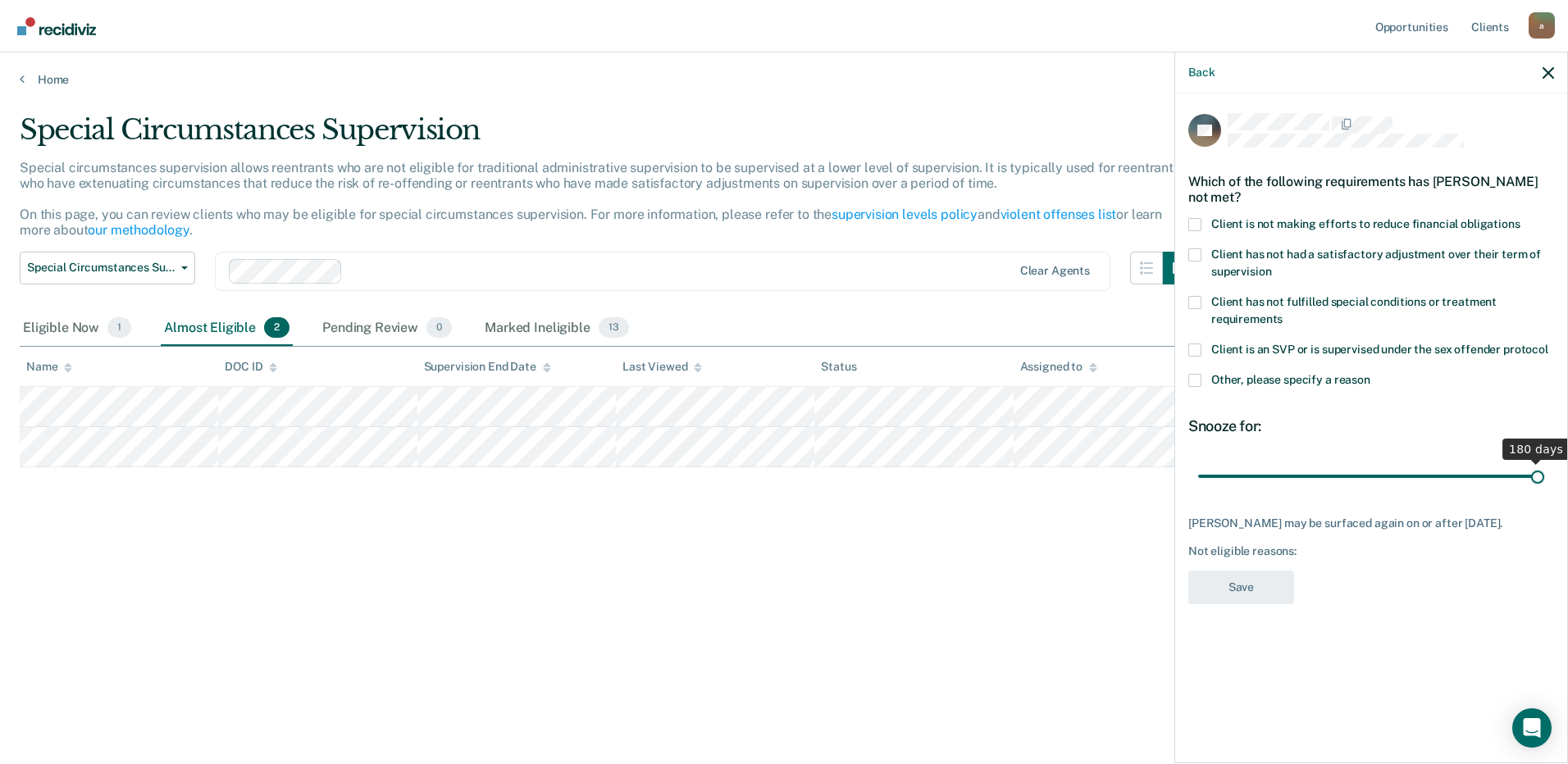
drag, startPoint x: 1259, startPoint y: 481, endPoint x: 1568, endPoint y: 482, distance: 309.0
type input "180"
click at [1544, 482] on input "range" at bounding box center [1371, 476] width 346 height 28
click at [1202, 377] on label "Other, please specify a reason" at bounding box center [1371, 382] width 366 height 17
click at [1371, 374] on input "Other, please specify a reason" at bounding box center [1371, 374] width 0 height 0
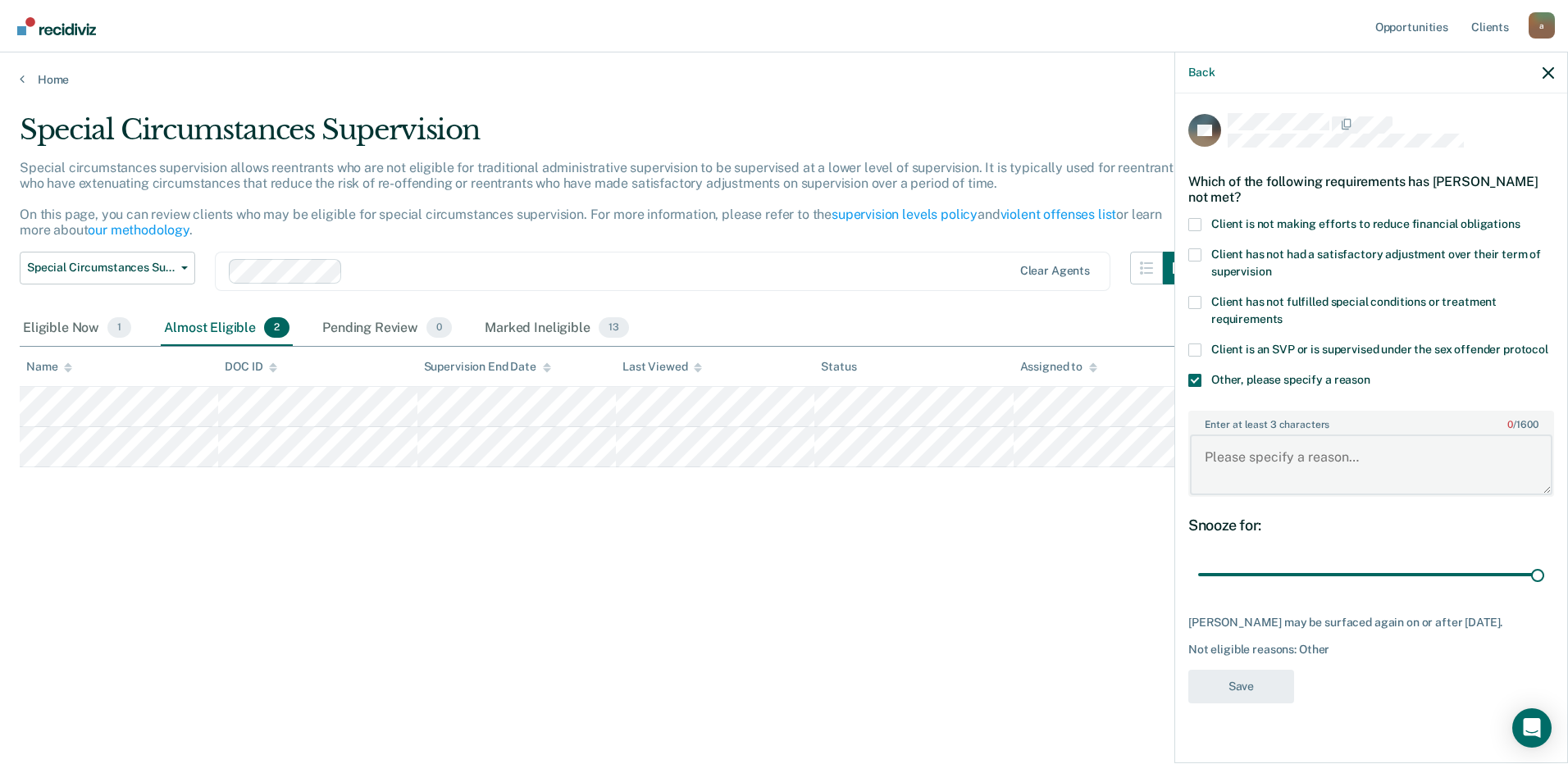
click at [1253, 462] on textarea "Enter at least 3 characters 0 / 1600" at bounding box center [1372, 465] width 363 height 60
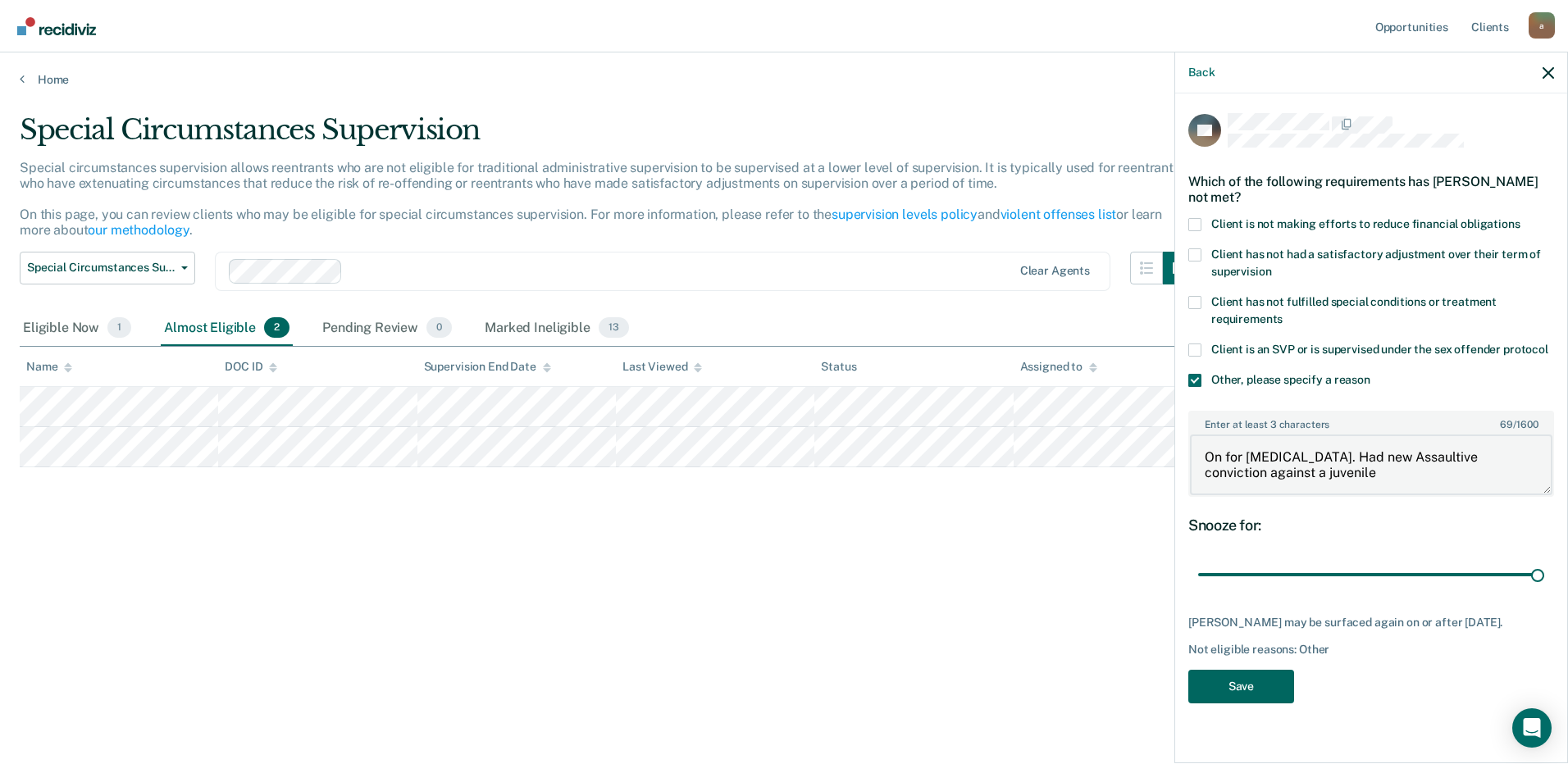
type textarea "On for [MEDICAL_DATA]. Had new Assaultive conviction against a juvenile"
click at [1253, 681] on button "Save" at bounding box center [1241, 687] width 106 height 34
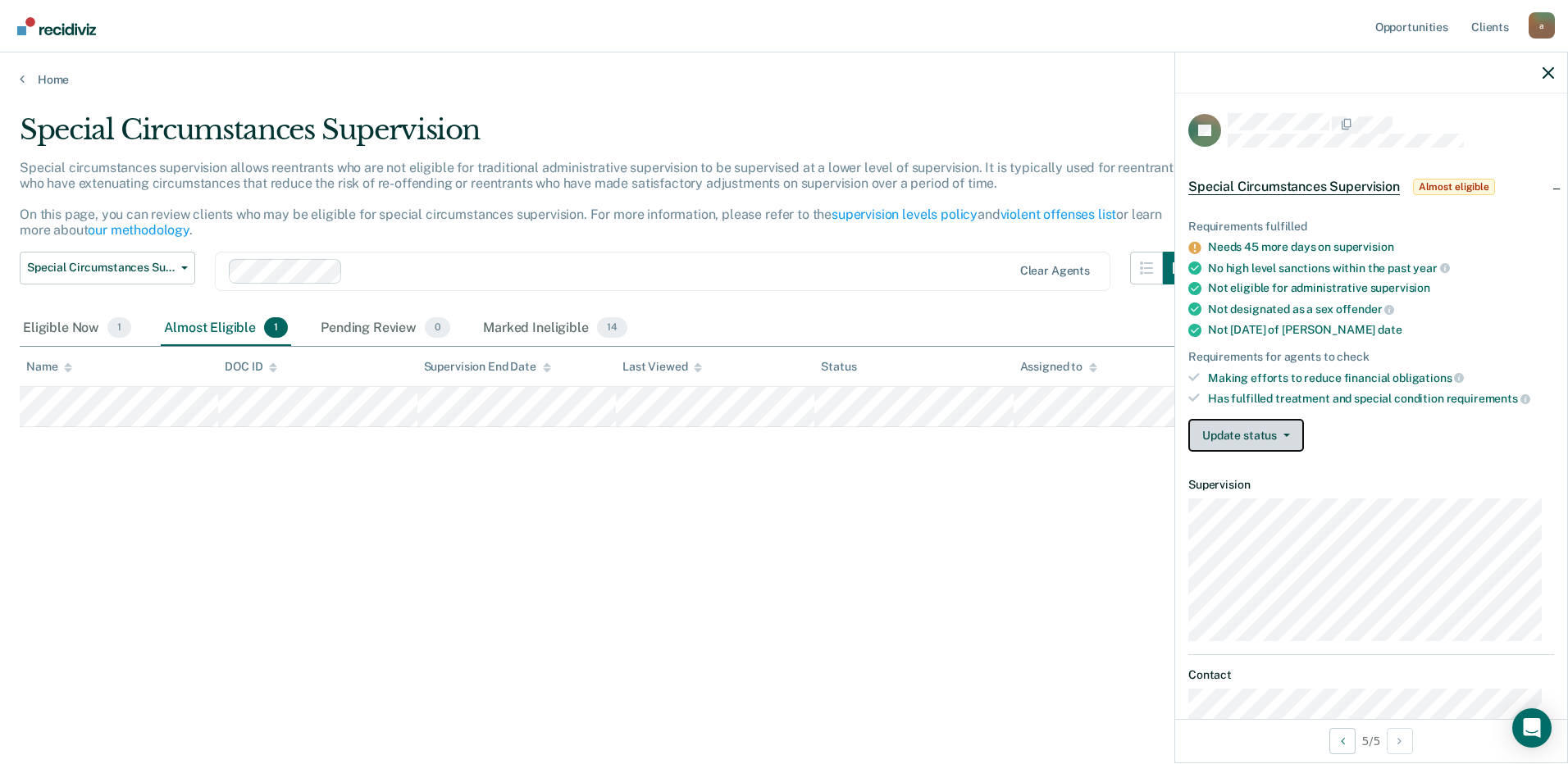
click at [1291, 432] on button "Update status" at bounding box center [1246, 435] width 115 height 33
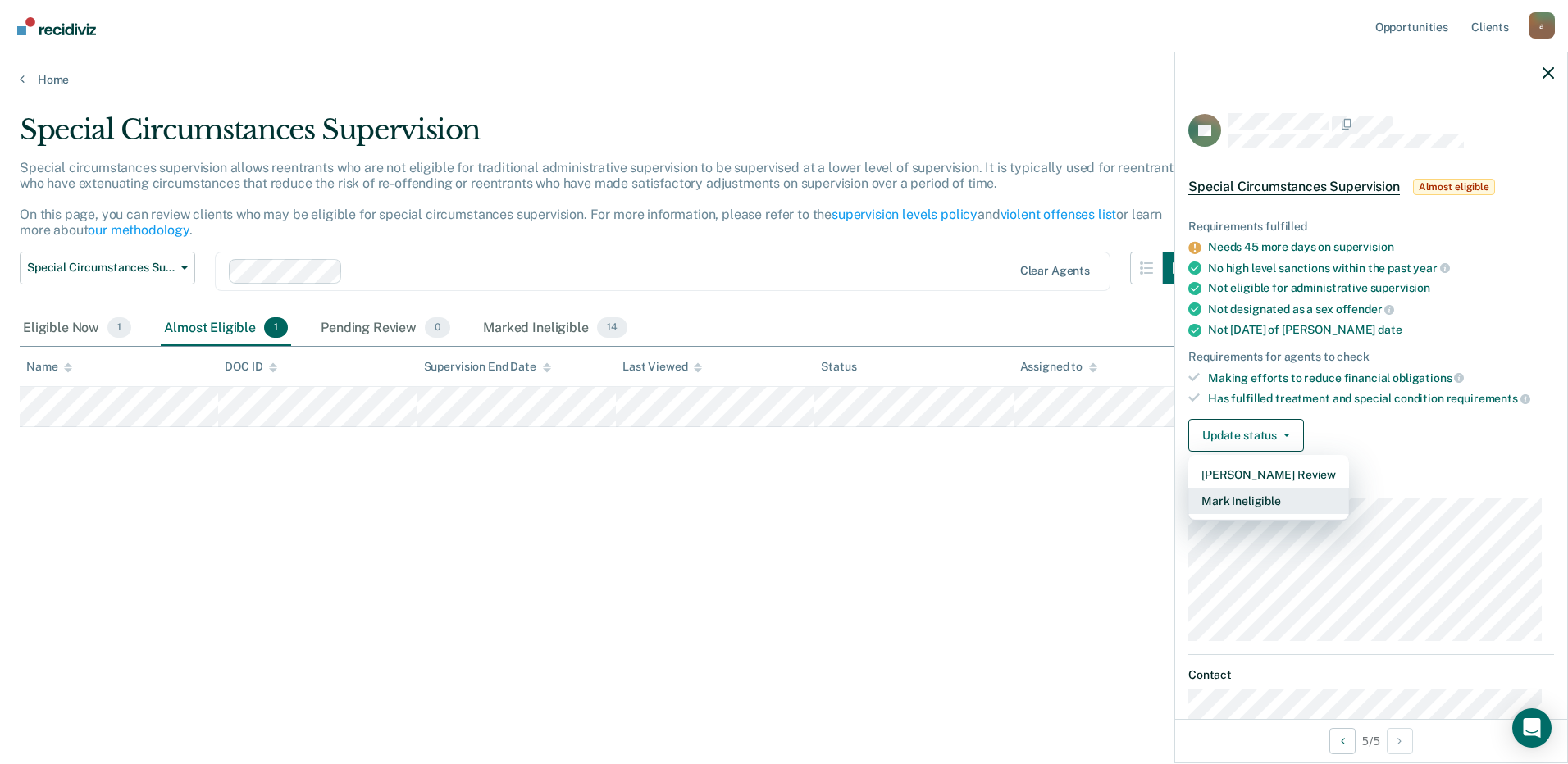
click at [1262, 494] on button "Mark Ineligible" at bounding box center [1269, 501] width 161 height 26
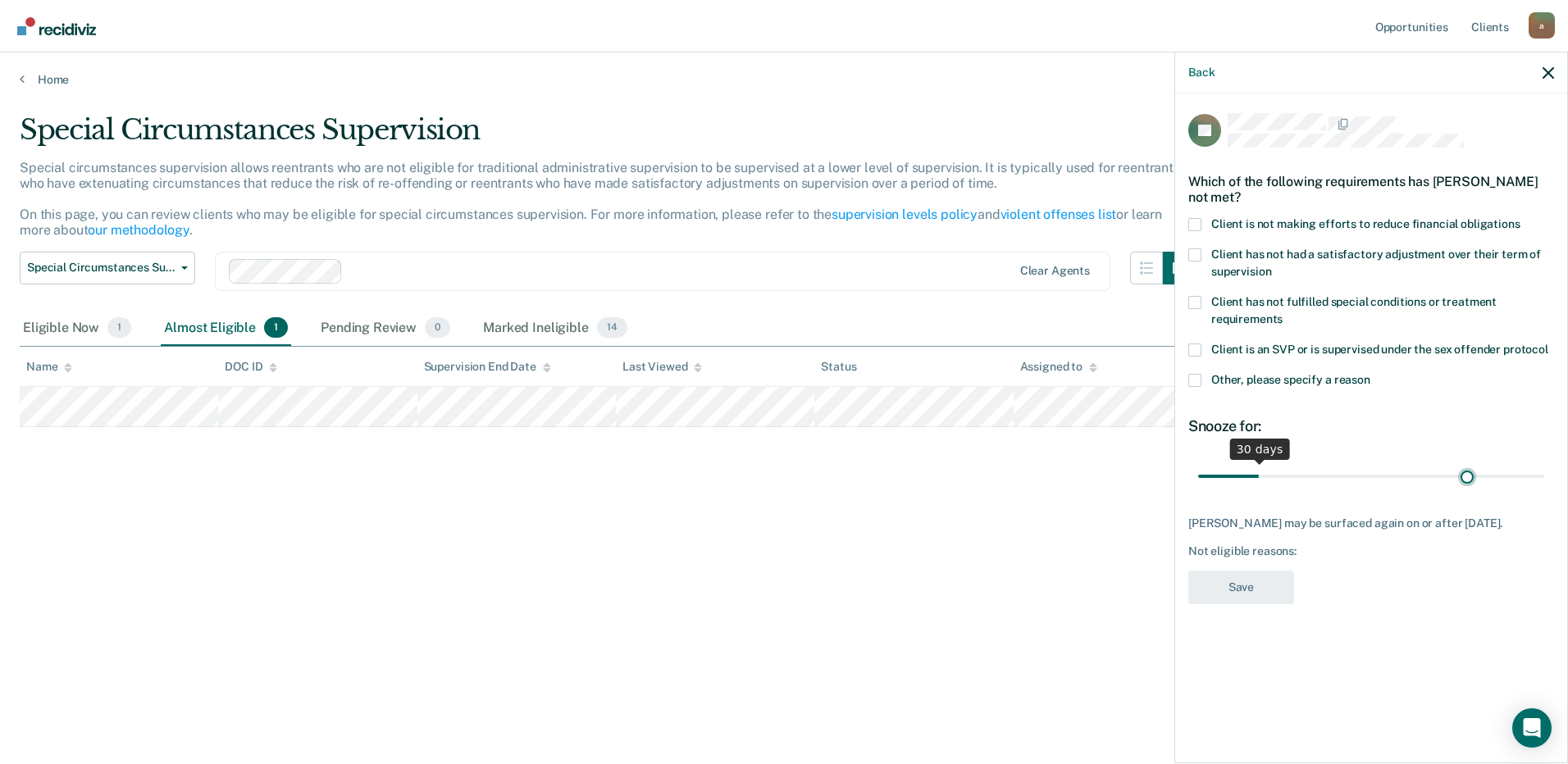
click at [1466, 474] on input "range" at bounding box center [1371, 476] width 346 height 28
type input "124"
click at [1433, 473] on input "range" at bounding box center [1371, 476] width 346 height 28
click at [1196, 377] on span at bounding box center [1195, 381] width 13 height 13
click at [1371, 374] on input "Other, please specify a reason" at bounding box center [1371, 374] width 0 height 0
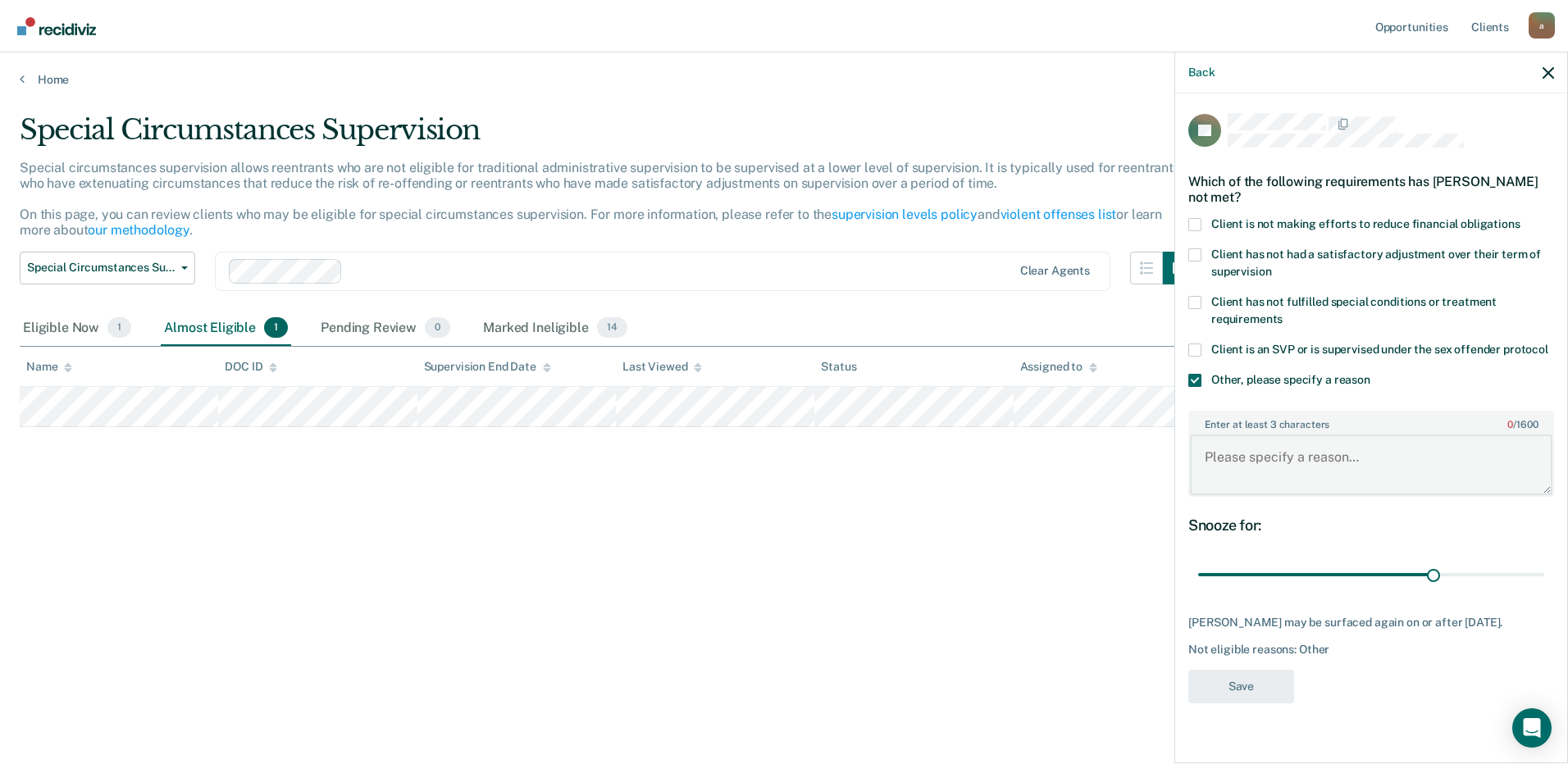
click at [1271, 434] on textarea "Enter at least 3 characters 0 / 1600" at bounding box center [1372, 465] width 363 height 60
type textarea "Doesn't have stable housing or employment"
click at [1242, 679] on button "Save" at bounding box center [1241, 687] width 106 height 34
